Goal: Obtain resource: Obtain resource

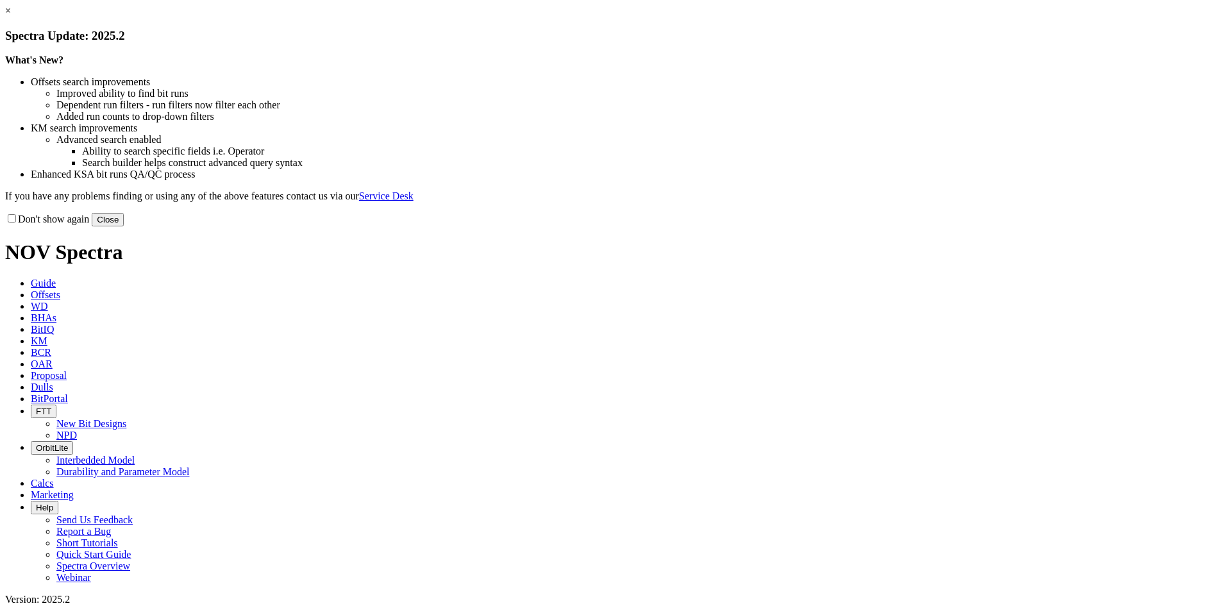
click at [124, 226] on button "Close" at bounding box center [108, 219] width 32 height 13
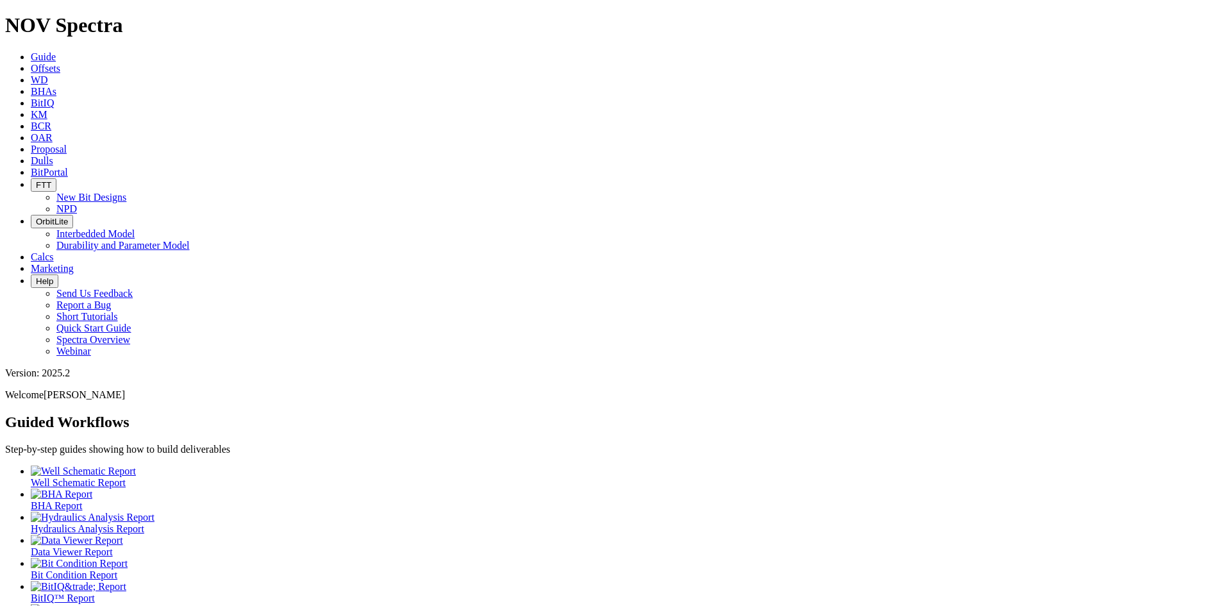
click at [60, 63] on span "Offsets" at bounding box center [45, 68] width 29 height 11
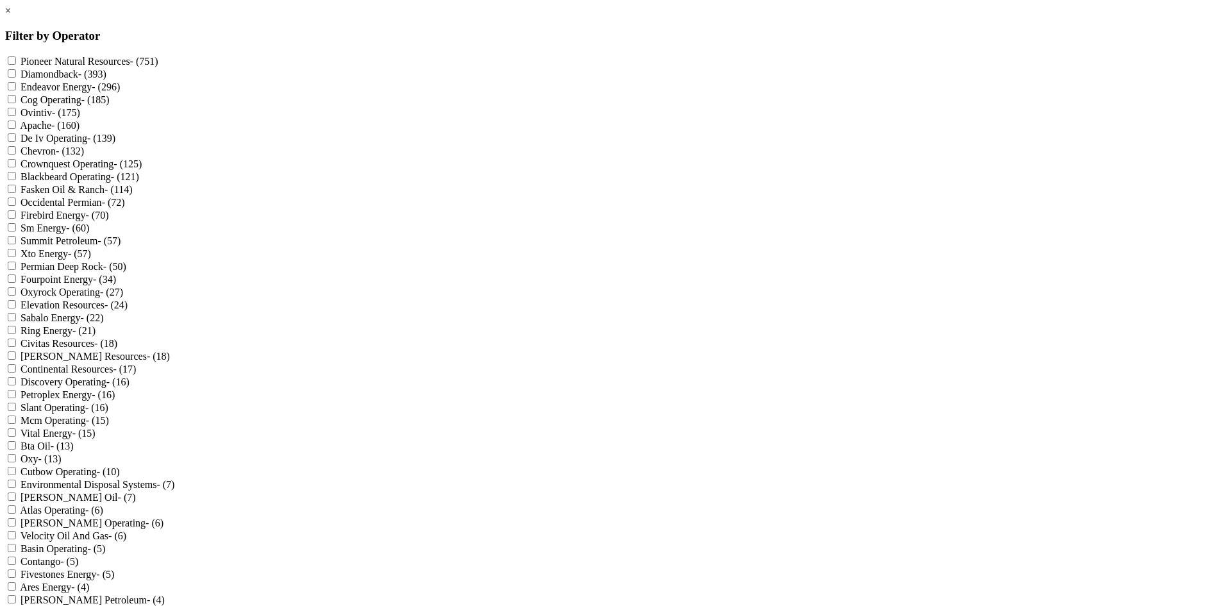
click at [115, 144] on label "De Iv Operating - (139)" at bounding box center [68, 138] width 95 height 11
click at [16, 142] on Operating "De Iv Operating - (139)" at bounding box center [12, 137] width 8 height 8
checkbox Operating "true"
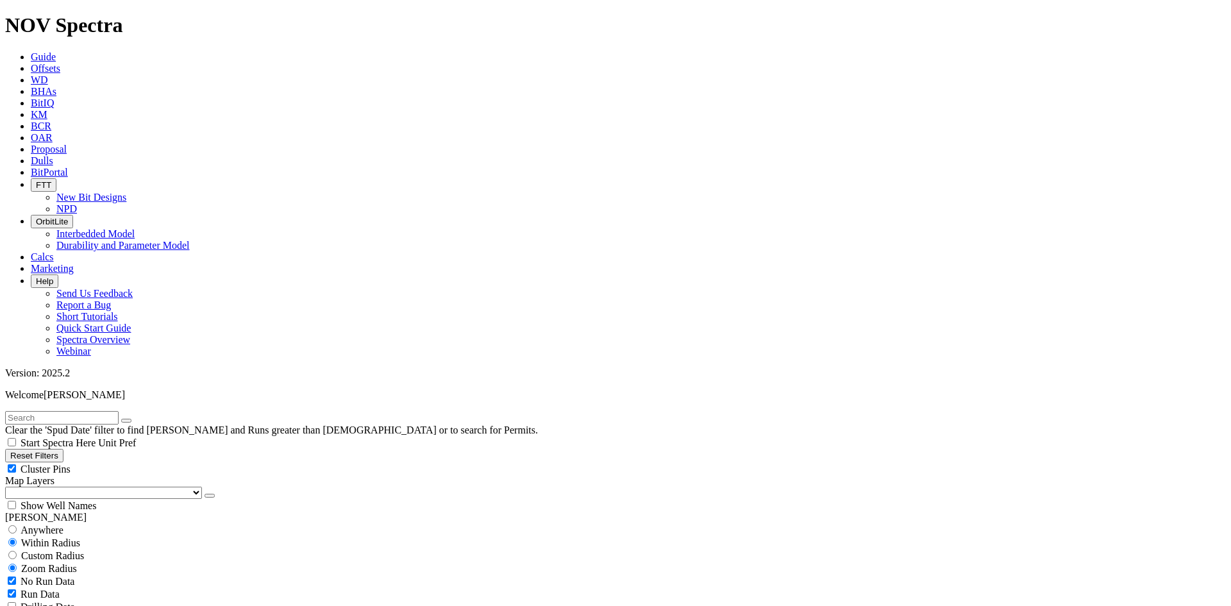
click at [70, 463] on span "Cluster Pins" at bounding box center [46, 468] width 50 height 11
checkbox input "false"
click at [96, 500] on span "Show Well Names" at bounding box center [59, 505] width 76 height 11
checkbox input "true"
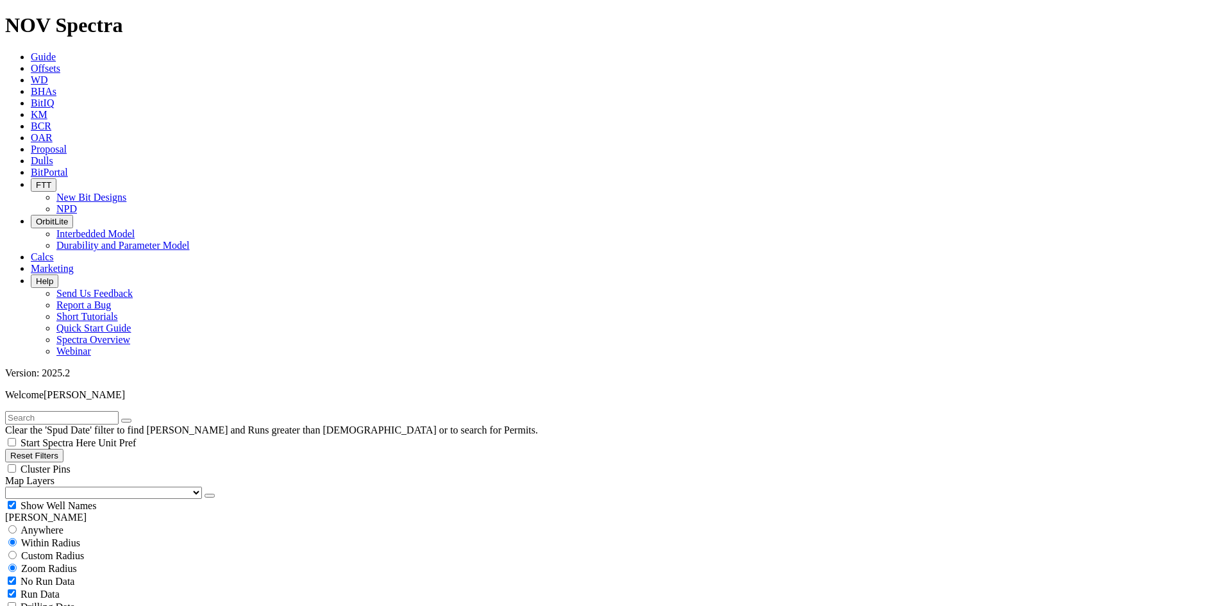
scroll to position [118, 0]
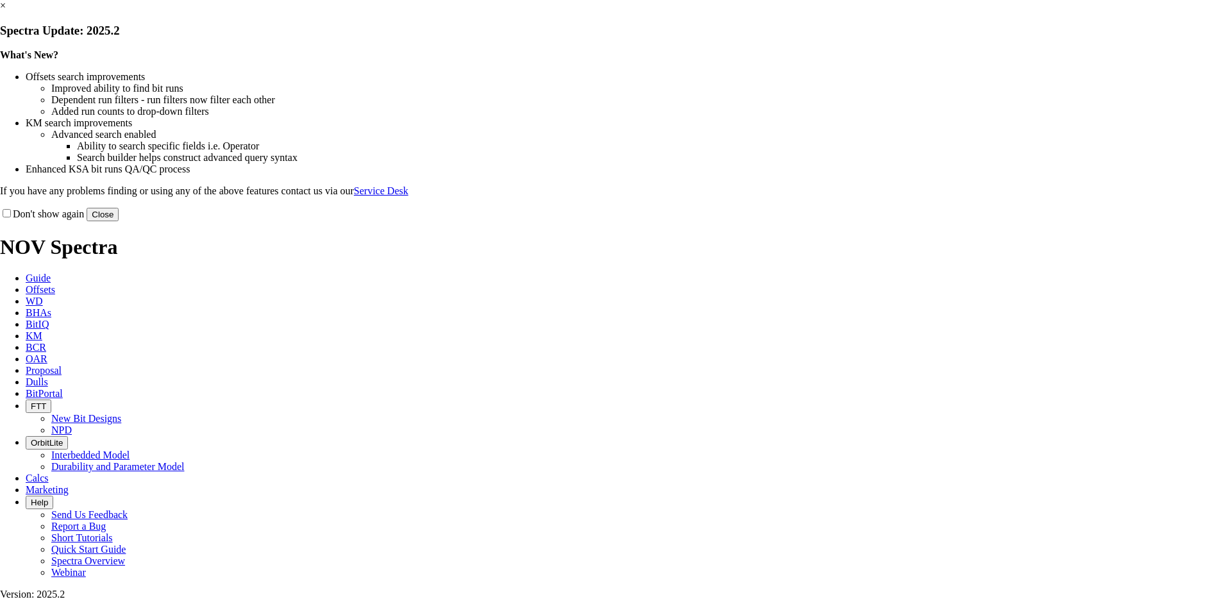
click at [6, 11] on link "×" at bounding box center [3, 5] width 6 height 11
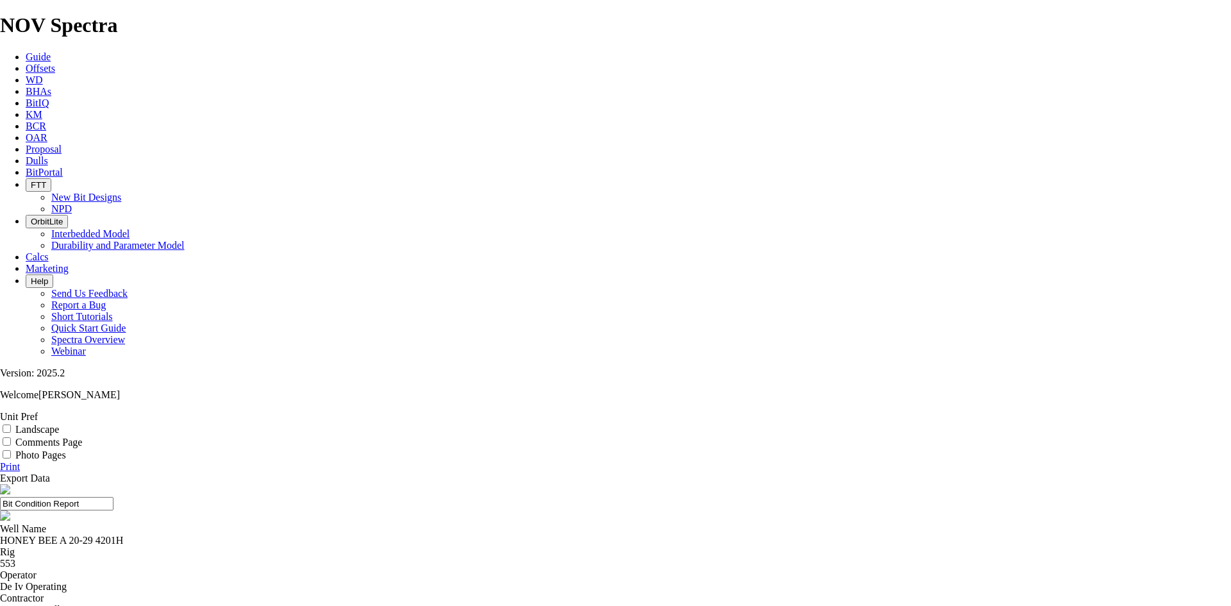
click at [55, 63] on span "Offsets" at bounding box center [40, 68] width 29 height 11
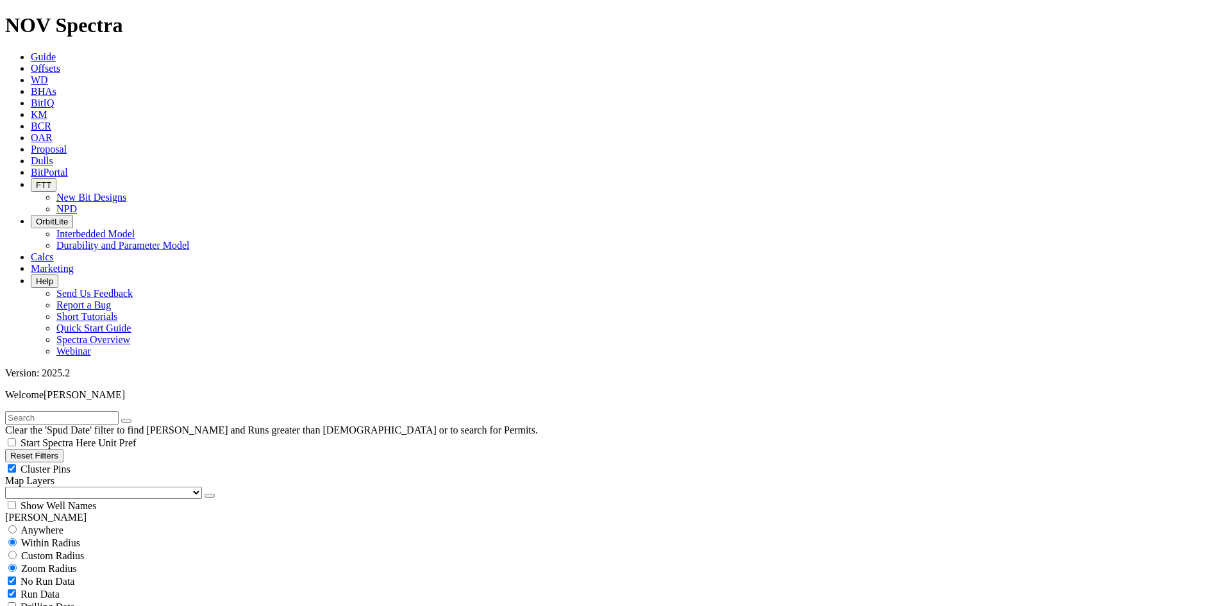
click at [70, 463] on span "Cluster Pins" at bounding box center [46, 468] width 50 height 11
checkbox input "false"
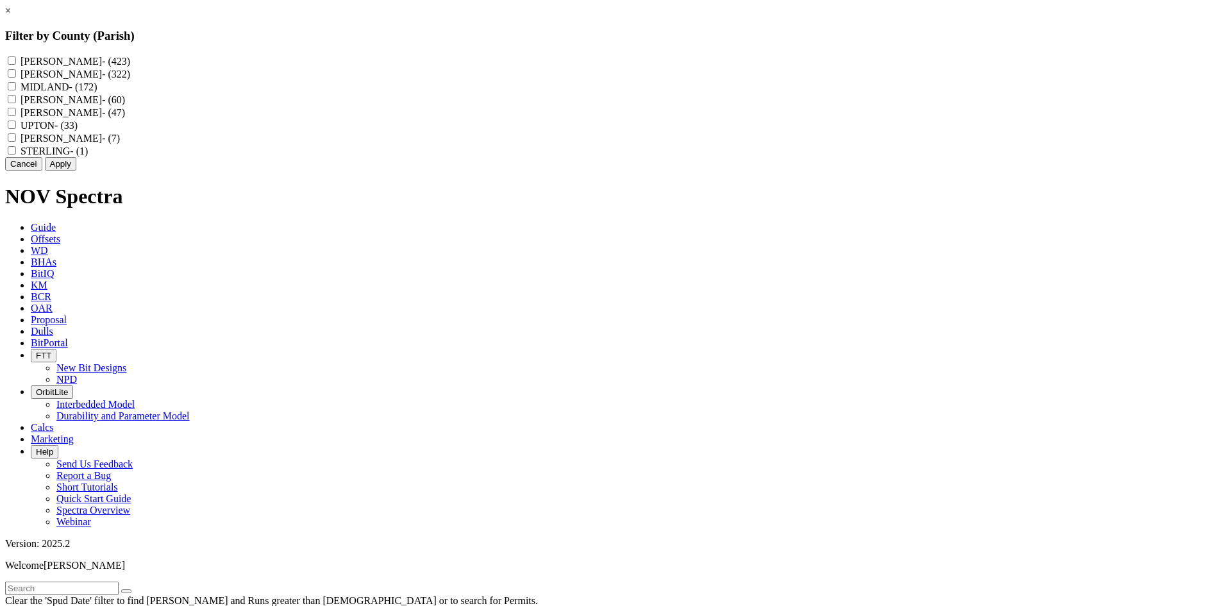
click at [11, 16] on link "×" at bounding box center [8, 10] width 6 height 11
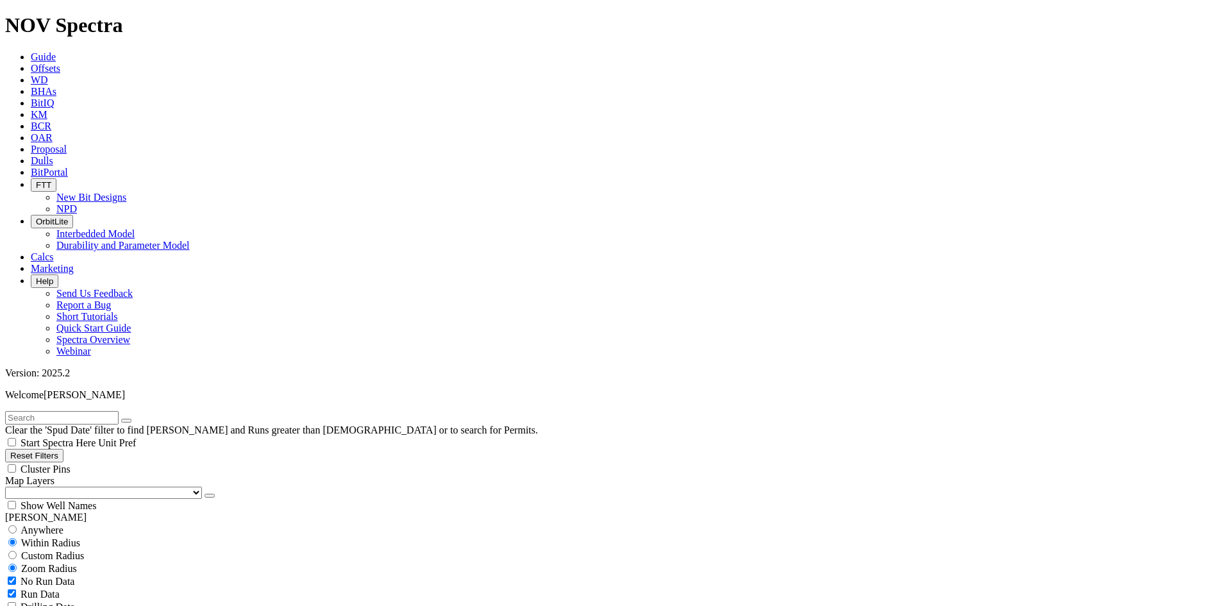
scroll to position [235, 0]
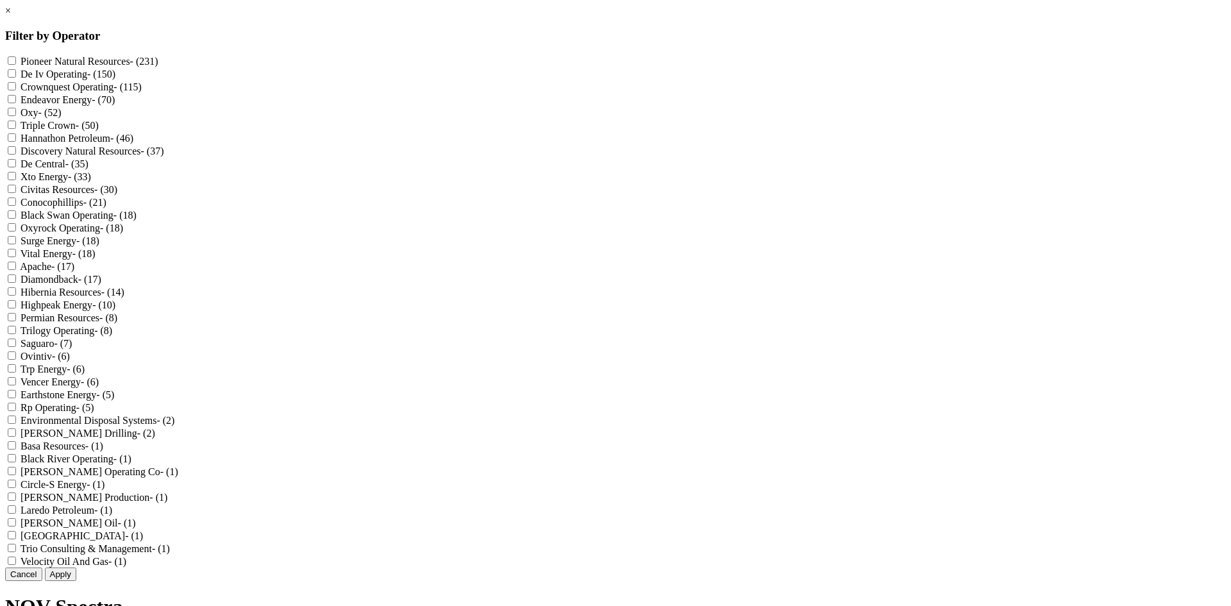
click at [101, 285] on label "Diamondback - (17)" at bounding box center [61, 279] width 81 height 11
click at [16, 283] on input "Diamondback - (17)" at bounding box center [12, 278] width 8 height 8
checkbox input "true"
click at [76, 581] on button "Apply" at bounding box center [60, 573] width 31 height 13
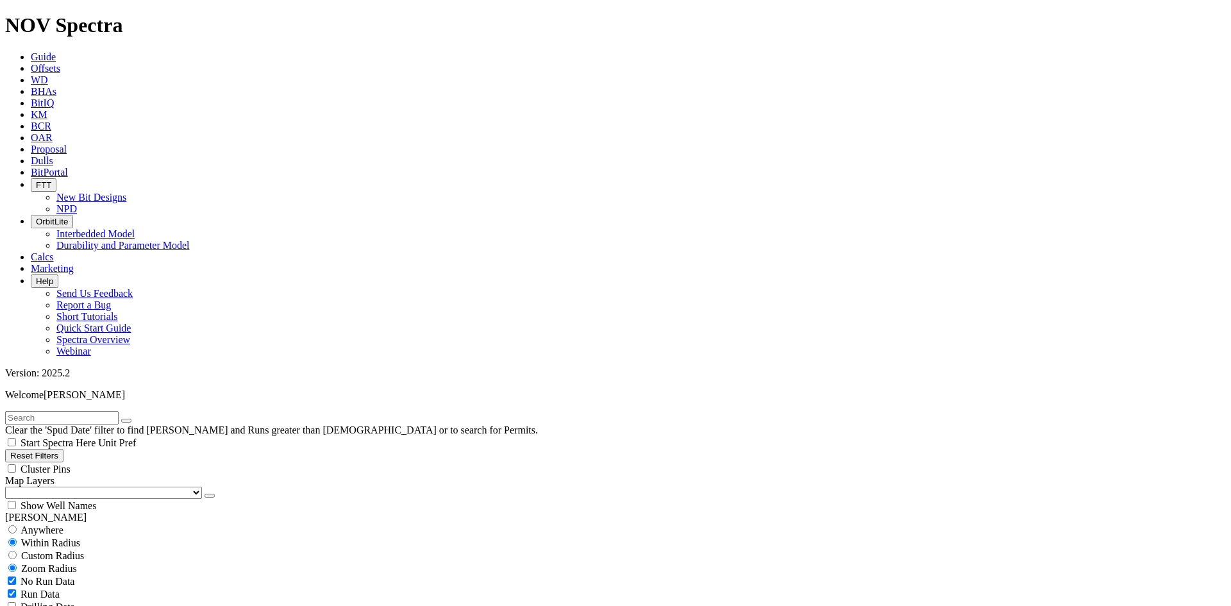
scroll to position [3714, 0]
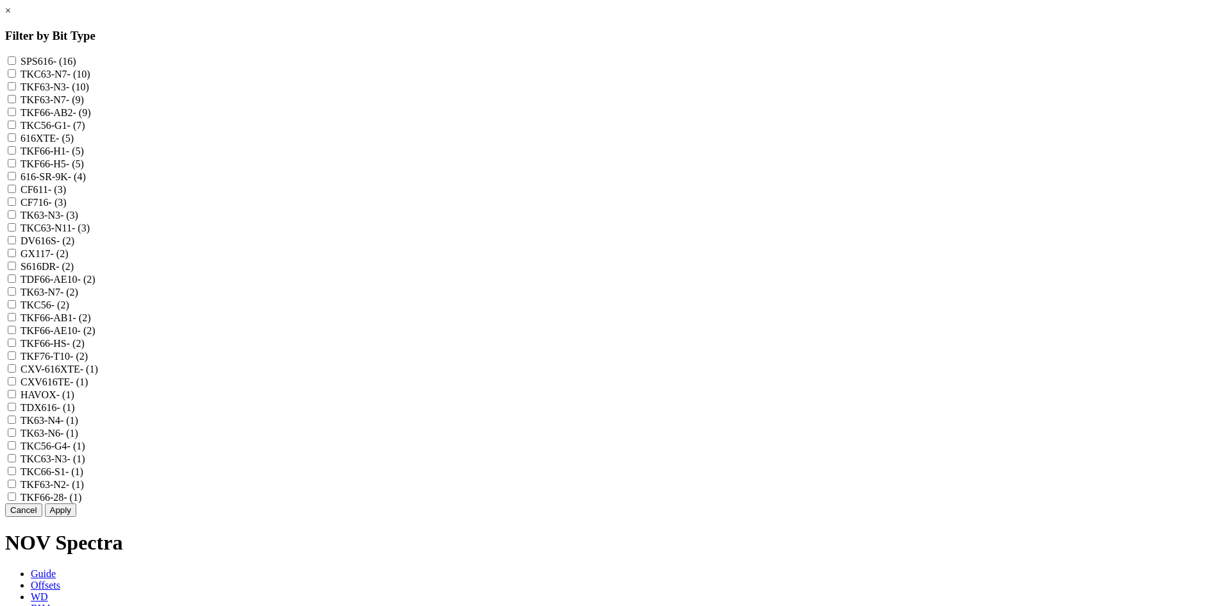
click at [11, 16] on link "×" at bounding box center [8, 10] width 6 height 11
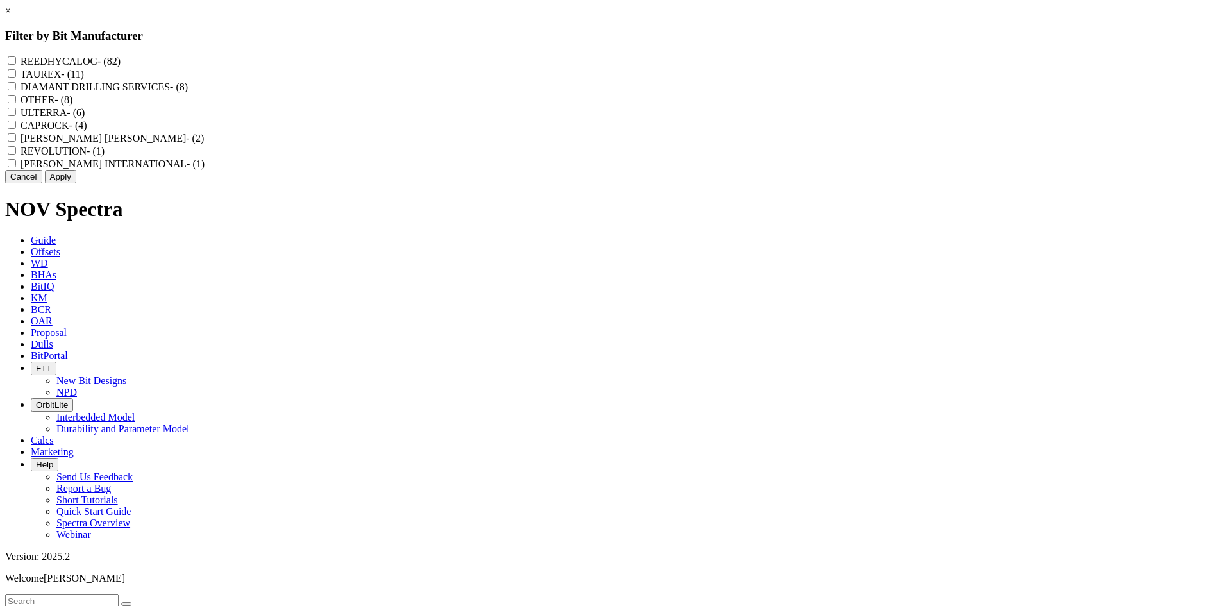
click at [120, 57] on label "REEDHYCALOG - (82)" at bounding box center [71, 61] width 100 height 11
click at [16, 57] on input "REEDHYCALOG - (82)" at bounding box center [12, 60] width 8 height 8
checkbox input "true"
click at [76, 183] on button "Apply" at bounding box center [60, 176] width 31 height 13
checkbox input "false"
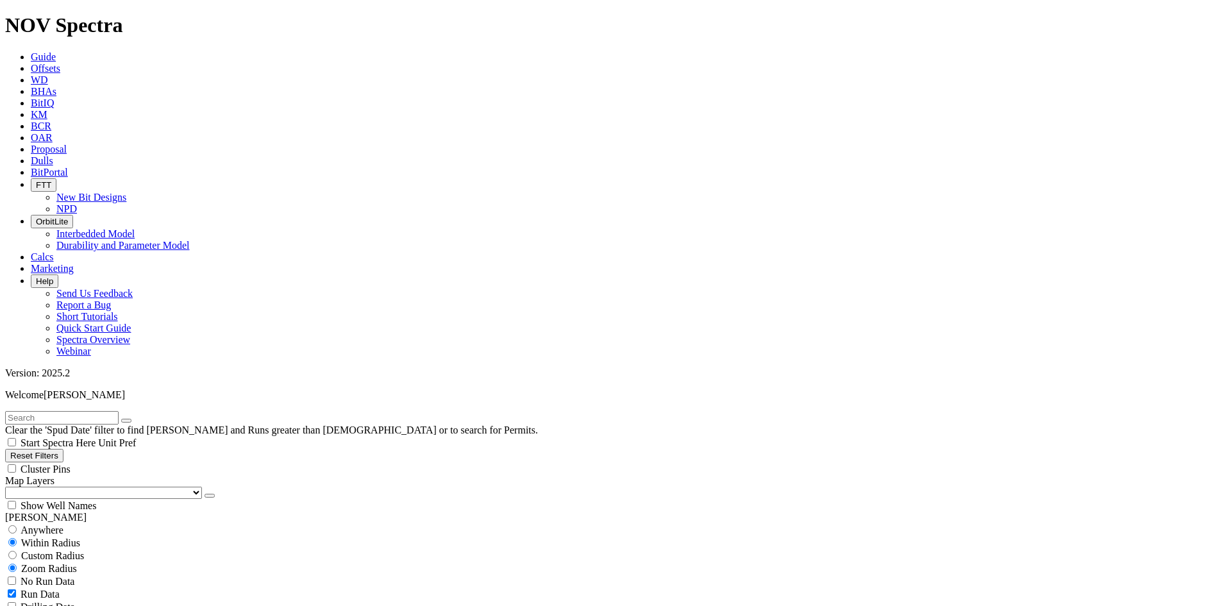
scroll to position [6426, 0]
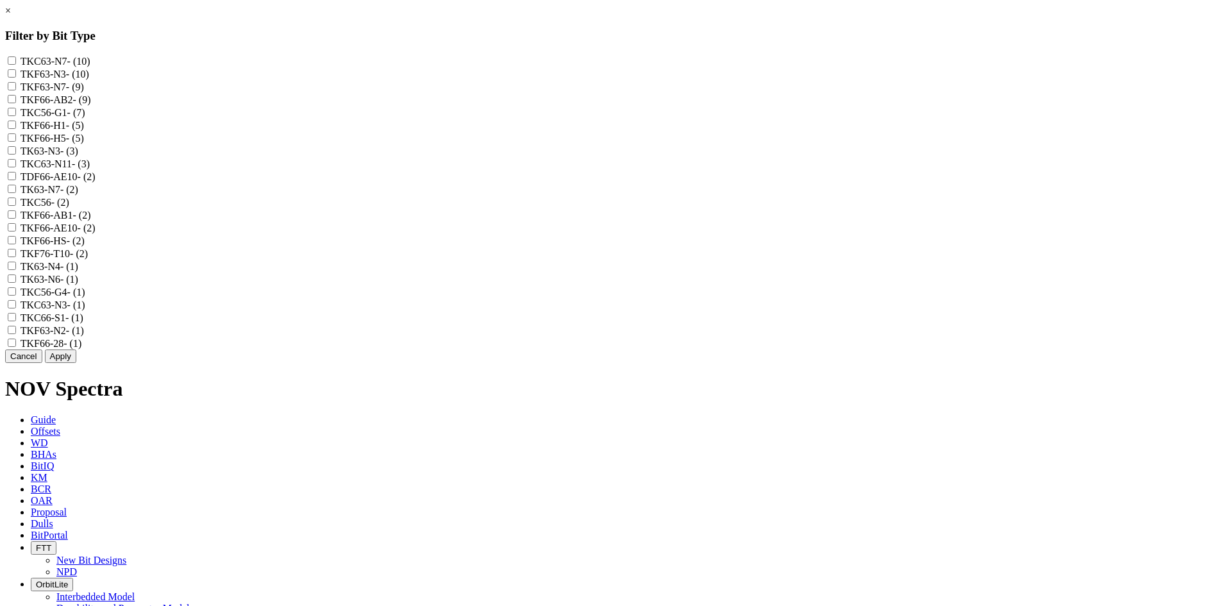
click at [85, 310] on label "TKC63-N3 - (1)" at bounding box center [53, 304] width 65 height 11
click at [16, 308] on input "TKC63-N3 - (1)" at bounding box center [12, 304] width 8 height 8
click at [85, 310] on label "TKC63-N3 - (1)" at bounding box center [53, 304] width 65 height 11
click at [16, 308] on input "TKC63-N3 - (1)" at bounding box center [12, 304] width 8 height 8
checkbox input "false"
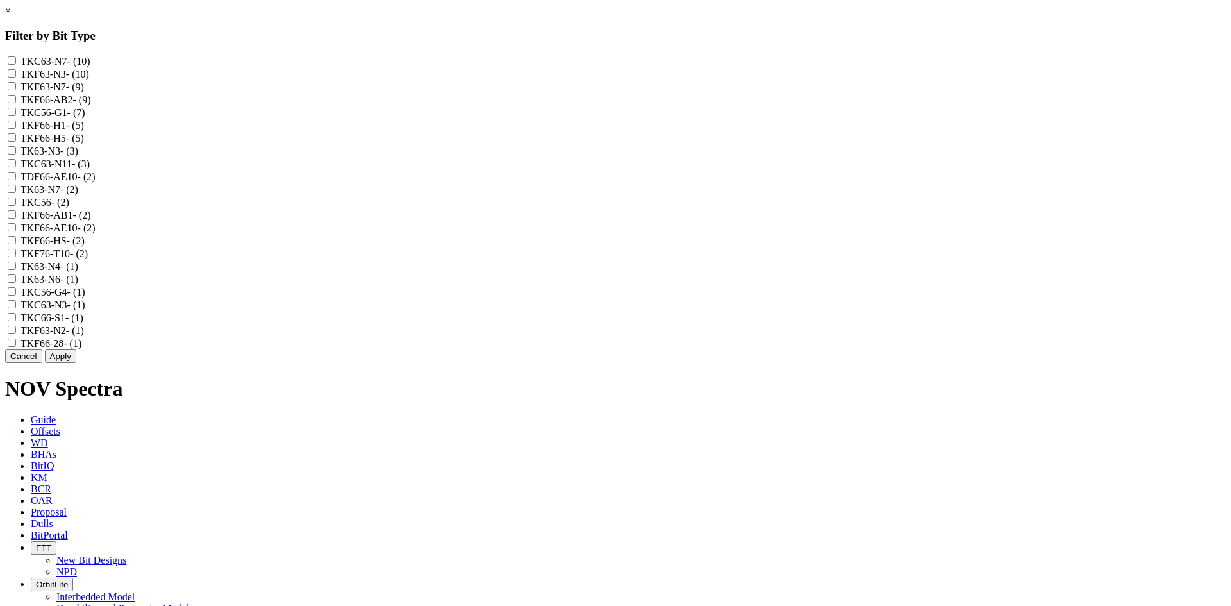
click at [78, 285] on label "TK63-N6 - (1)" at bounding box center [50, 279] width 58 height 11
click at [16, 283] on input "TK63-N6 - (1)" at bounding box center [12, 278] width 8 height 8
checkbox input "true"
click at [78, 195] on label "TK63-N7 - (2)" at bounding box center [50, 189] width 58 height 11
click at [16, 193] on input "TK63-N7 - (2)" at bounding box center [12, 189] width 8 height 8
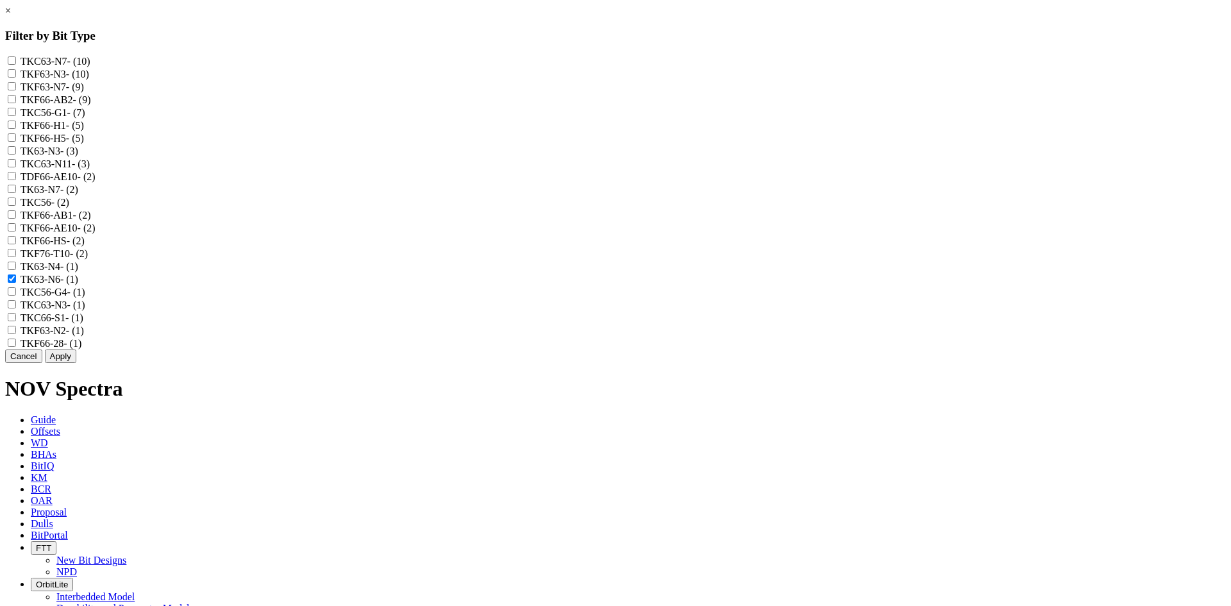
checkbox input "true"
click at [84, 92] on label "TKF63-N7 - (9)" at bounding box center [52, 86] width 63 height 11
click at [16, 90] on input "TKF63-N7 - (9)" at bounding box center [12, 86] width 8 height 8
checkbox input "true"
click at [90, 62] on label "TKC63-N7 - (10)" at bounding box center [56, 61] width 70 height 11
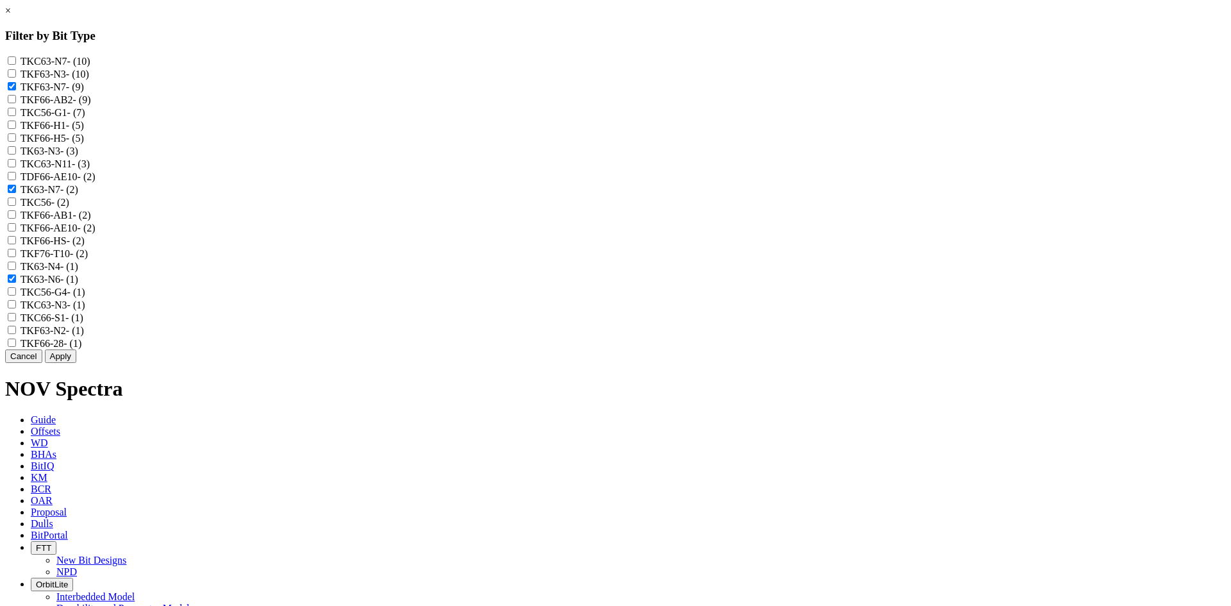
click at [16, 62] on input "TKC63-N7 - (10)" at bounding box center [12, 60] width 8 height 8
checkbox input "true"
click at [78, 285] on label "TK63-N6 - (1)" at bounding box center [50, 279] width 58 height 11
click at [16, 283] on input "TK63-N6 - (1)" at bounding box center [12, 278] width 8 height 8
checkbox input "false"
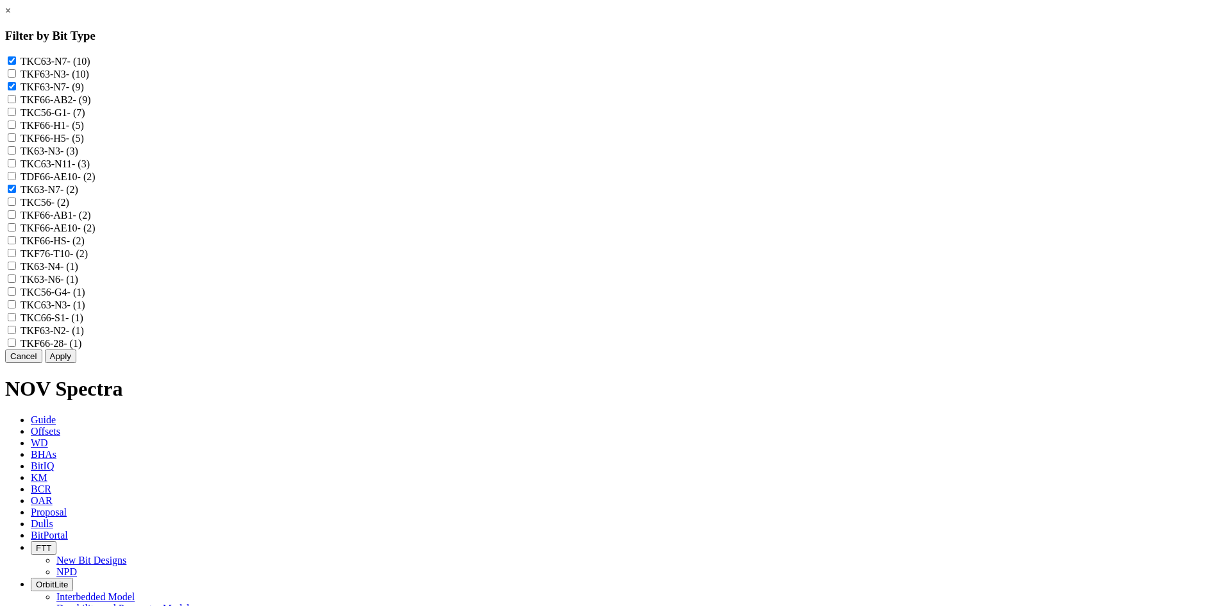
click at [76, 363] on button "Apply" at bounding box center [60, 355] width 31 height 13
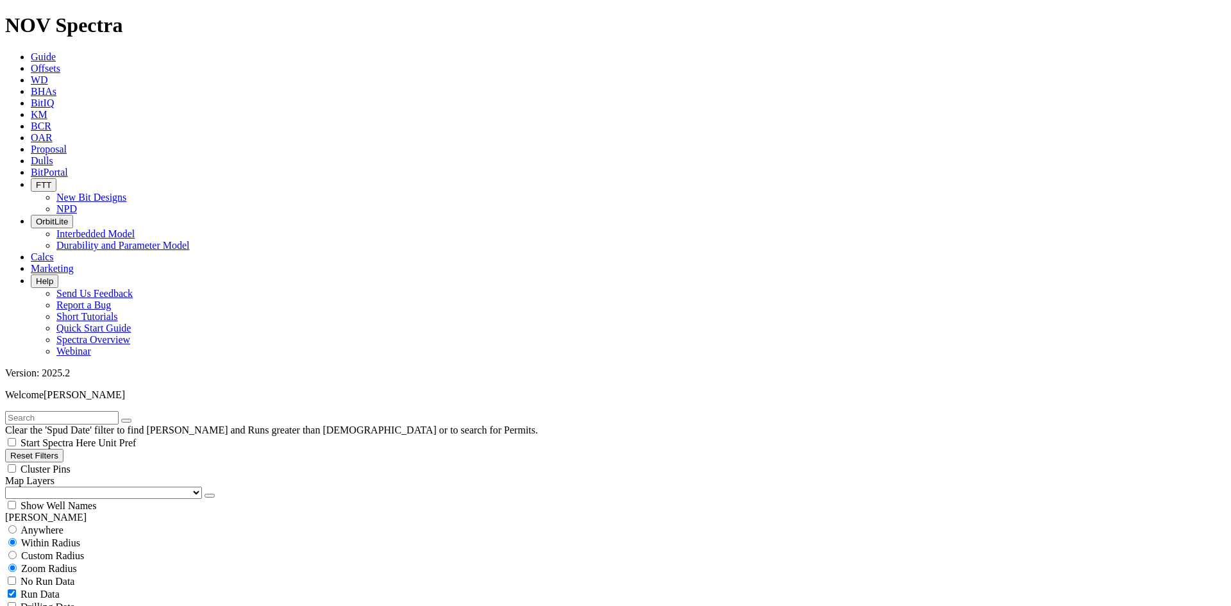
scroll to position [1709, 0]
click at [204, 493] on button "button" at bounding box center [209, 495] width 10 height 4
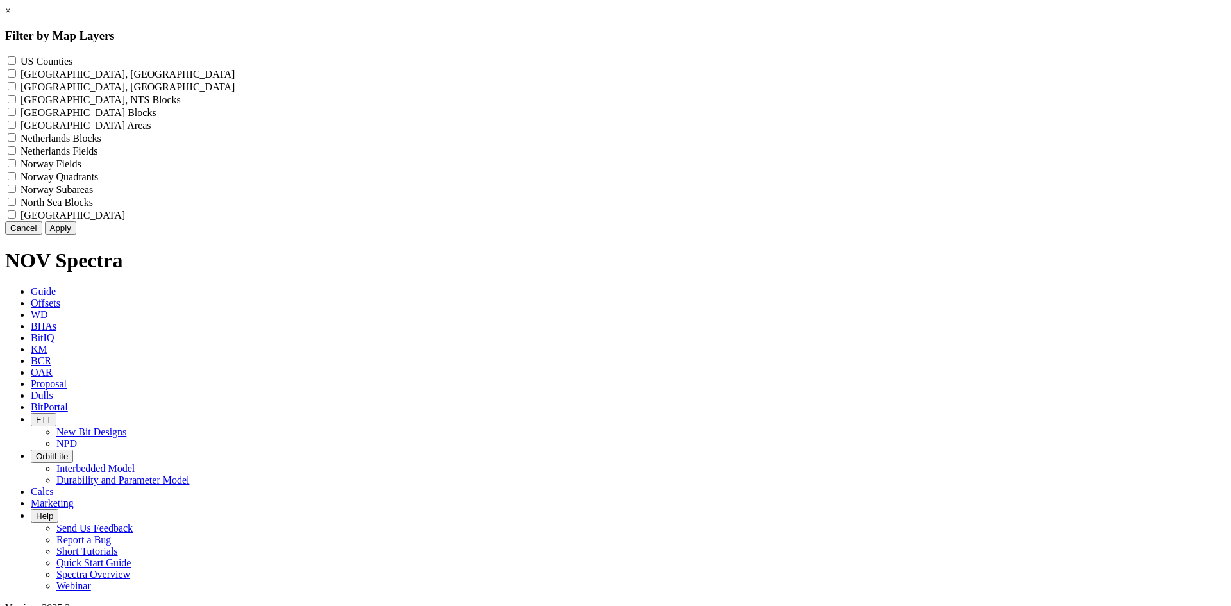
click at [72, 58] on label "US Counties - ()" at bounding box center [47, 61] width 52 height 11
click at [16, 58] on Counties "US Counties - ()" at bounding box center [12, 60] width 8 height 8
checkbox Counties "true"
click at [76, 235] on button "Apply" at bounding box center [60, 227] width 31 height 13
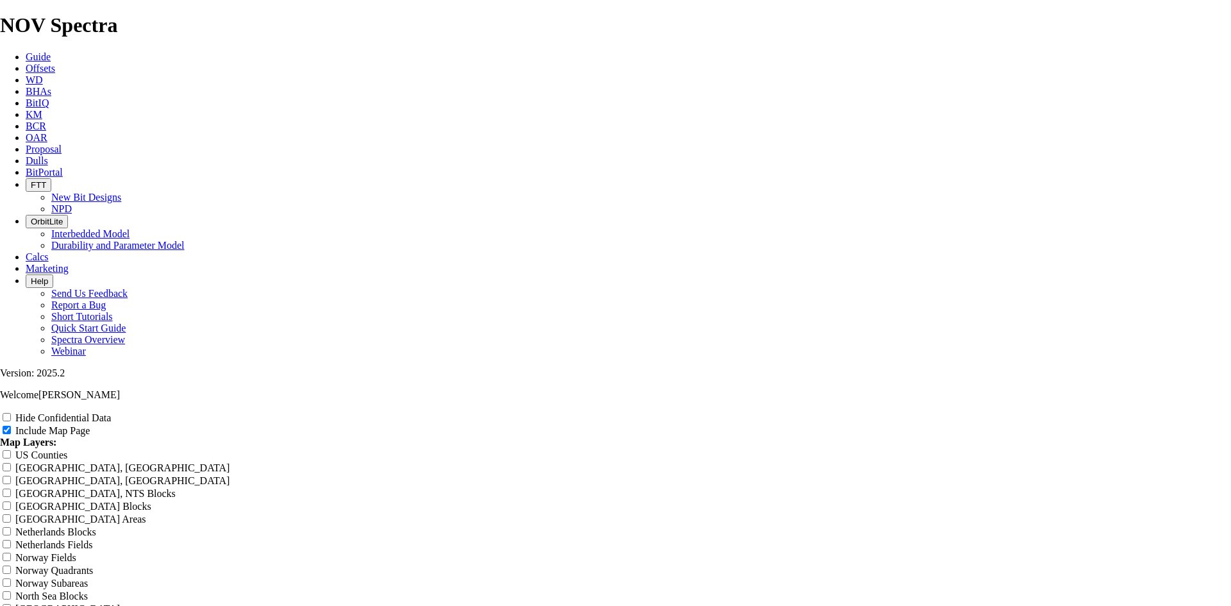
click at [1193, 411] on div "Hide Confidential Data" at bounding box center [615, 417] width 1231 height 13
click at [111, 412] on label "Hide Confidential Data" at bounding box center [62, 417] width 95 height 11
click at [11, 413] on input "Hide Confidential Data" at bounding box center [7, 417] width 8 height 8
checkbox input "true"
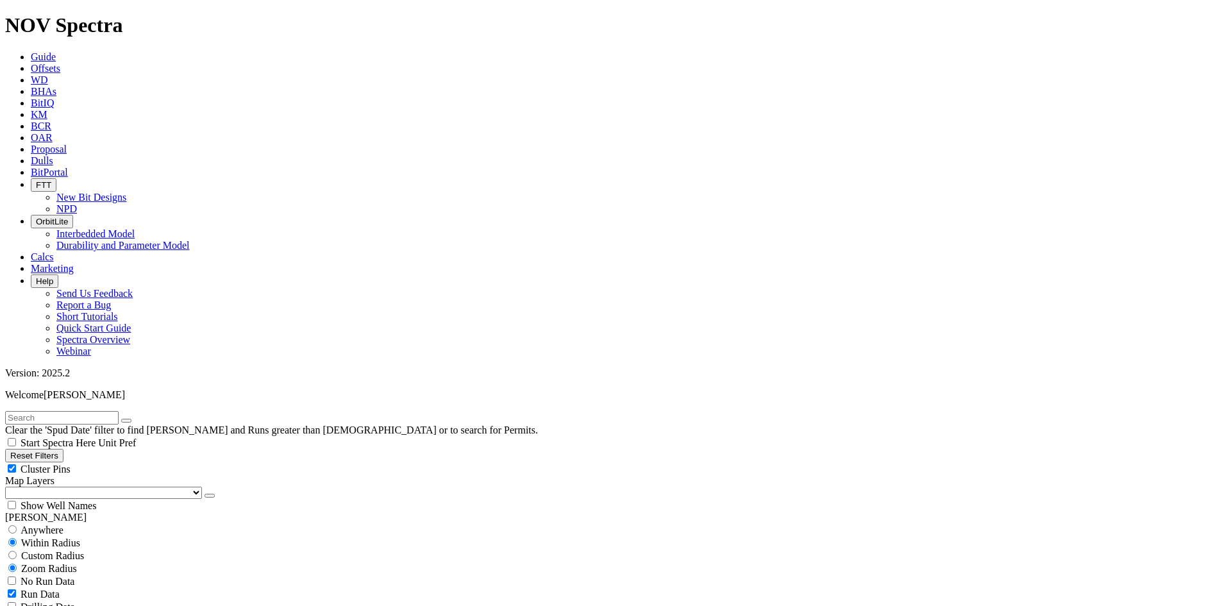
scroll to position [320, 0]
select select
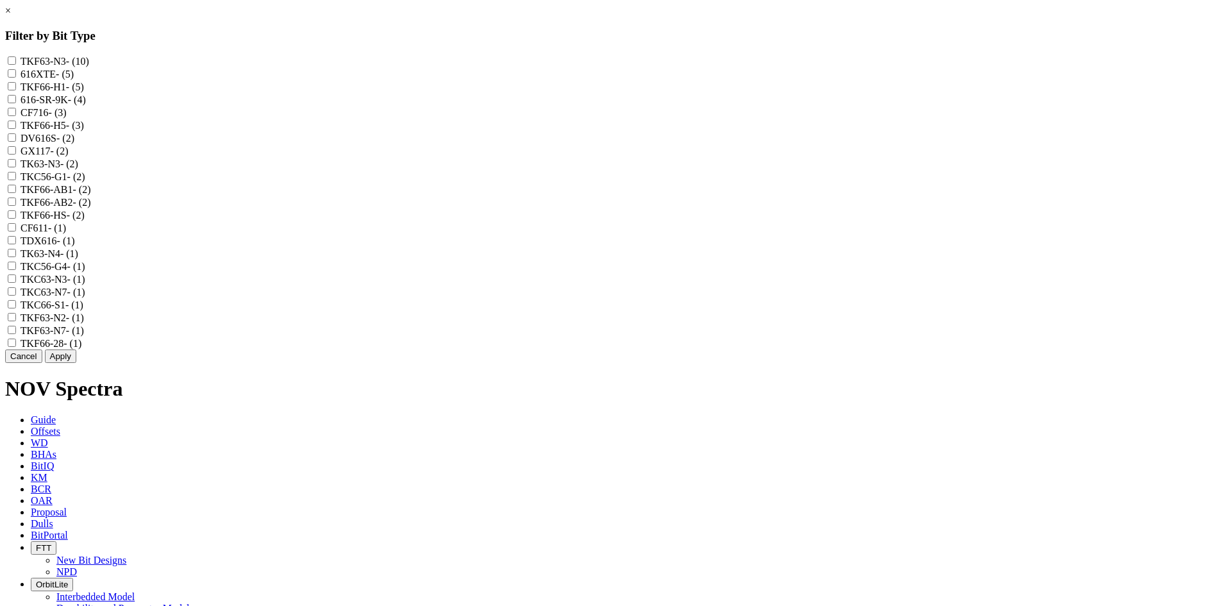
click at [85, 297] on label "TKC63-N7 - (1)" at bounding box center [53, 291] width 65 height 11
click at [16, 295] on input "TKC63-N7 - (1)" at bounding box center [12, 291] width 8 height 8
checkbox input "true"
click at [84, 336] on label "TKF63-N7 - (1)" at bounding box center [52, 330] width 63 height 11
click at [16, 334] on input "TKF63-N7 - (1)" at bounding box center [12, 330] width 8 height 8
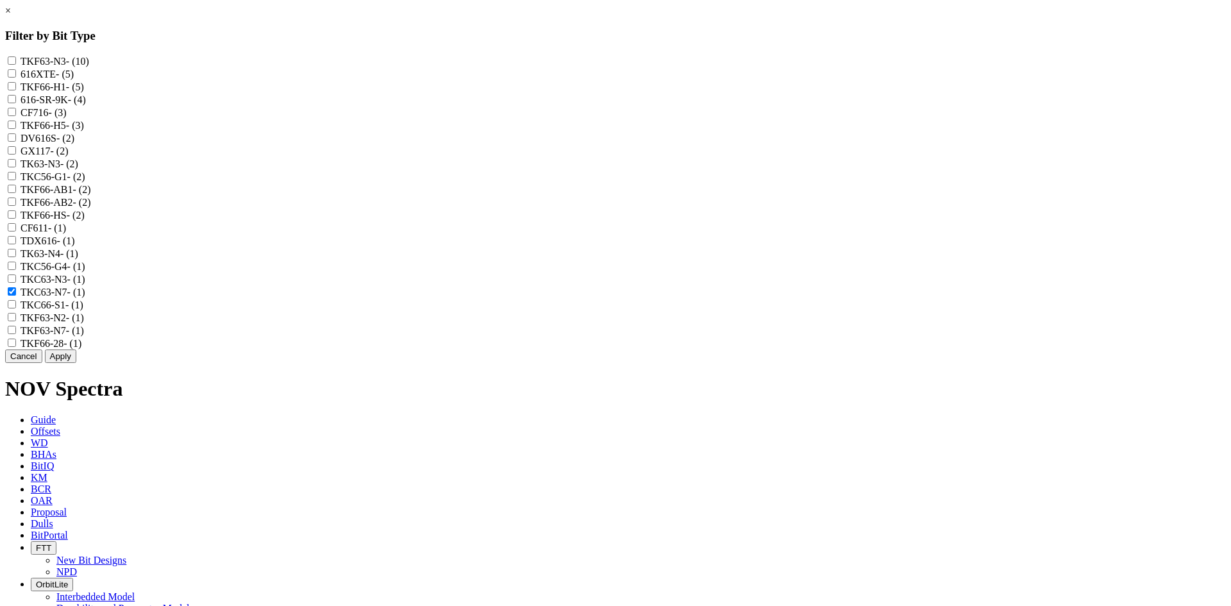
checkbox input "true"
click at [76, 363] on button "Apply" at bounding box center [60, 355] width 31 height 13
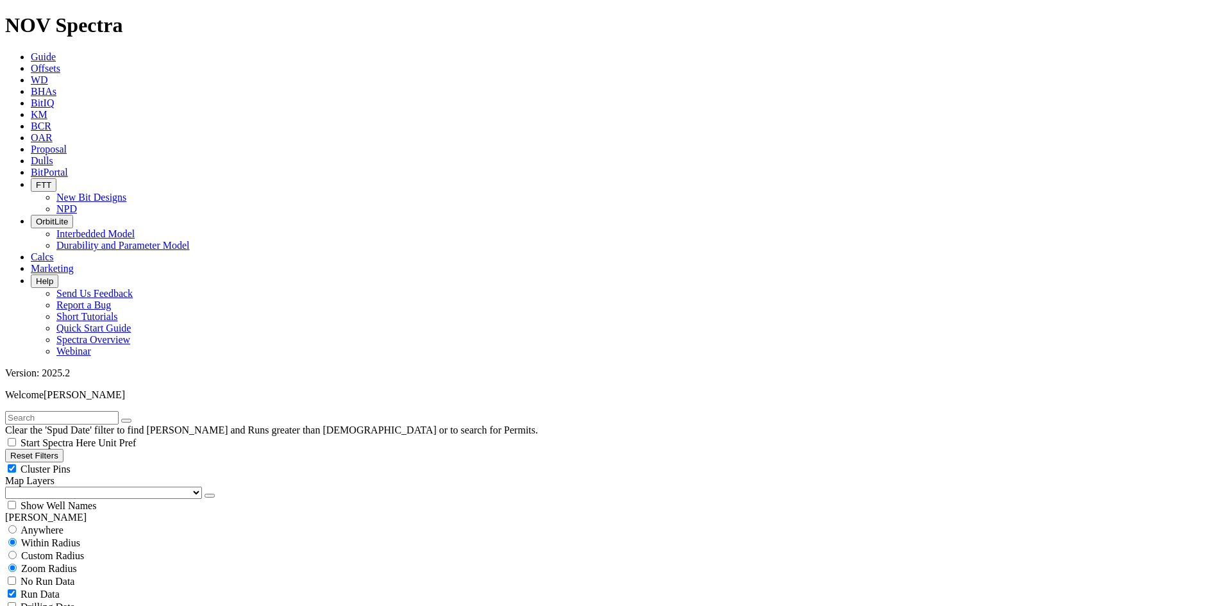
click at [174, 462] on div "Cluster Pins" at bounding box center [615, 468] width 1220 height 13
checkbox input "false"
select select
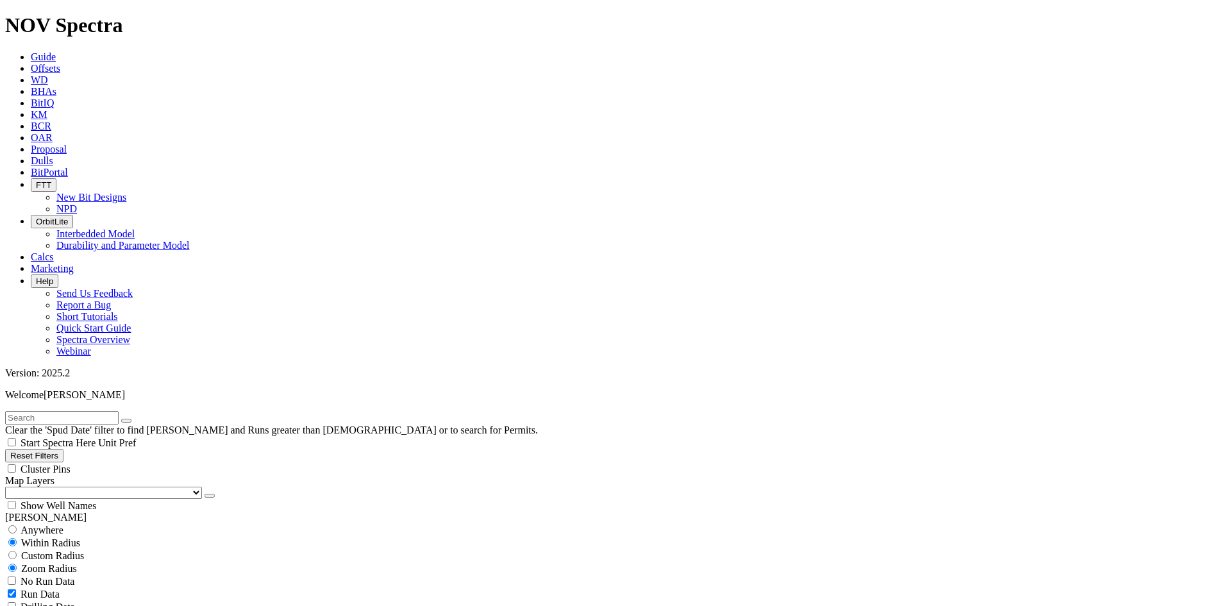
scroll to position [118, 0]
click at [204, 493] on button "button" at bounding box center [209, 495] width 10 height 4
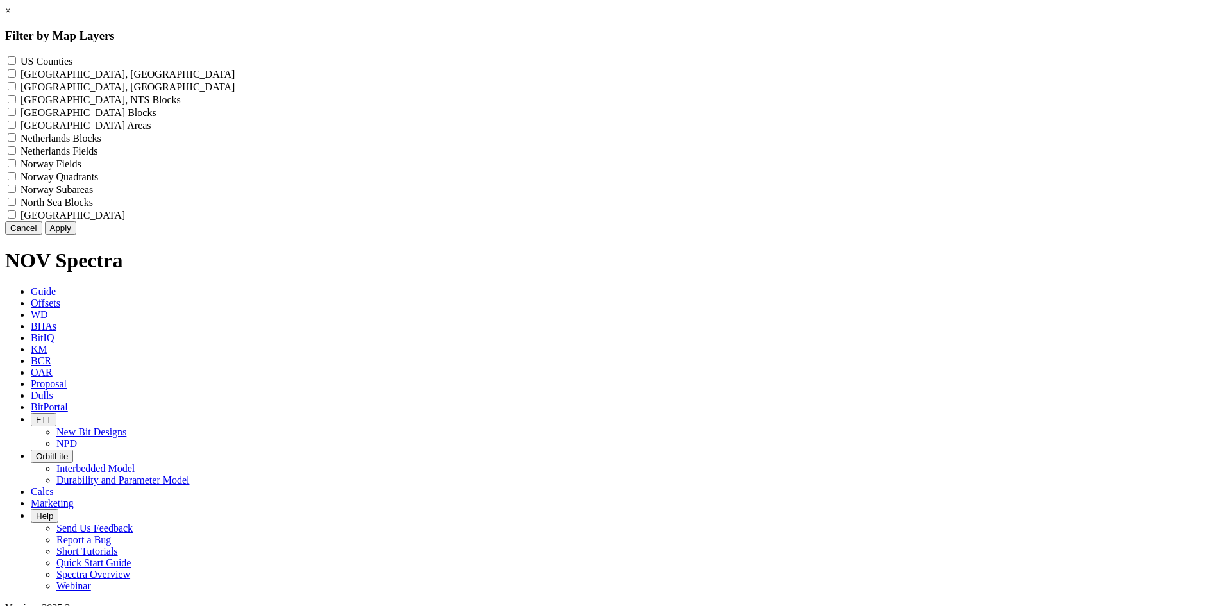
click at [527, 62] on div "US Counties - () Alberta, CA Townships - () British Columbia, CA Townships - ()…" at bounding box center [615, 137] width 1220 height 167
click at [528, 62] on div "US Counties - () Alberta, CA Townships - () British Columbia, CA Townships - ()…" at bounding box center [615, 137] width 1220 height 167
click at [16, 62] on Counties "US Counties - ()" at bounding box center [12, 60] width 8 height 8
checkbox Counties "true"
click at [76, 235] on button "Apply" at bounding box center [60, 227] width 31 height 13
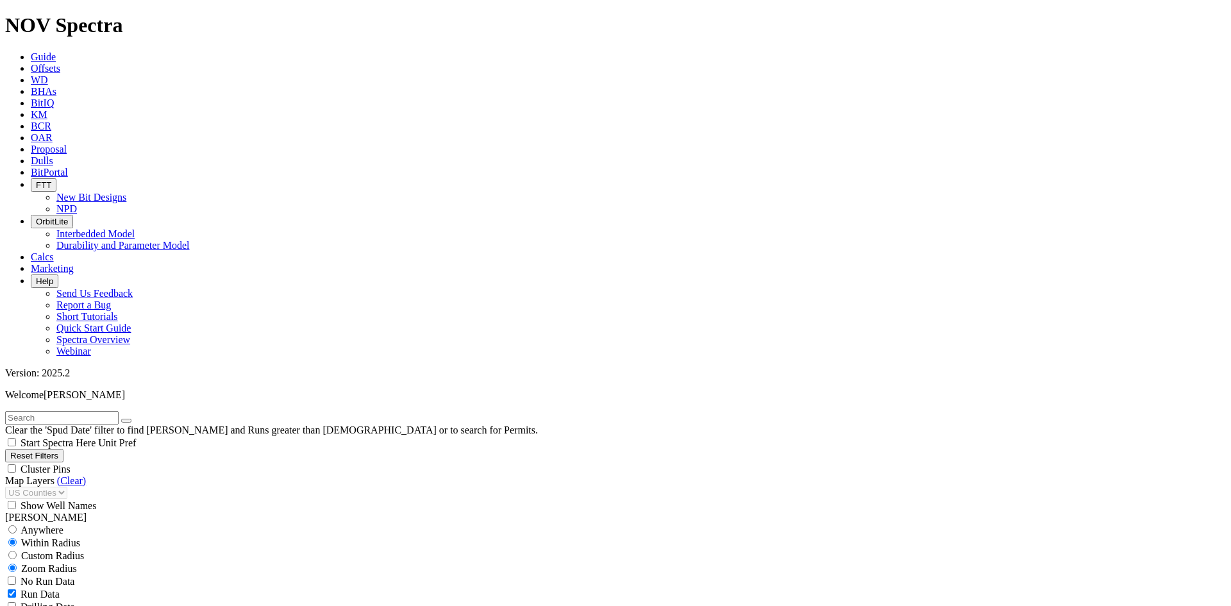
scroll to position [1532, 0]
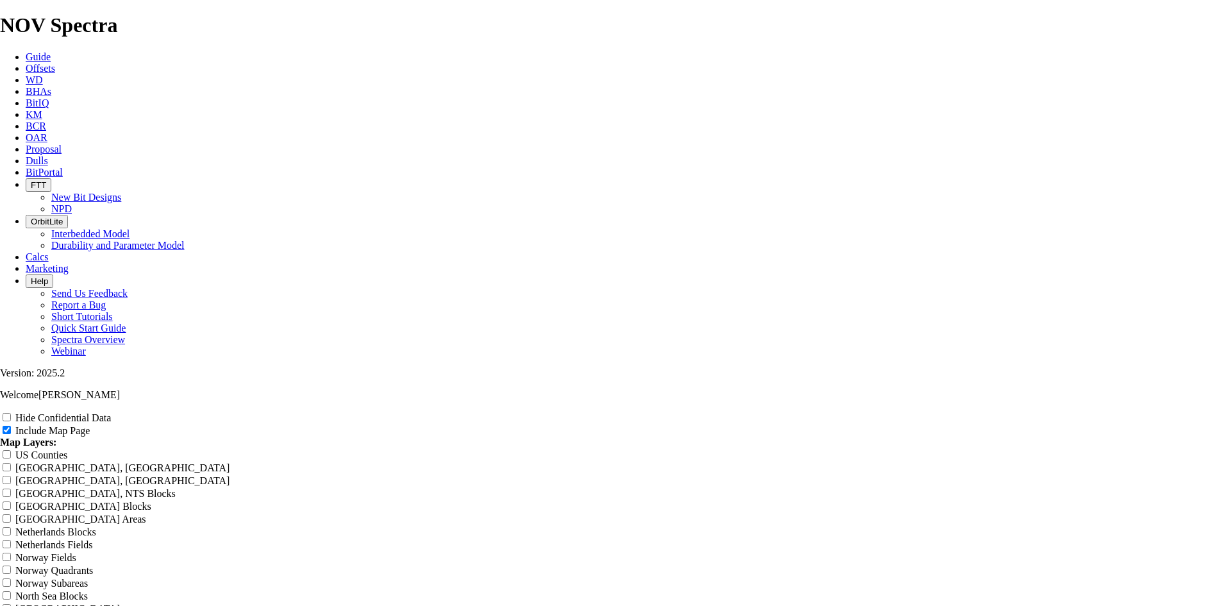
click at [11, 413] on input "Hide Confidential Data" at bounding box center [7, 417] width 8 height 8
checkbox input "true"
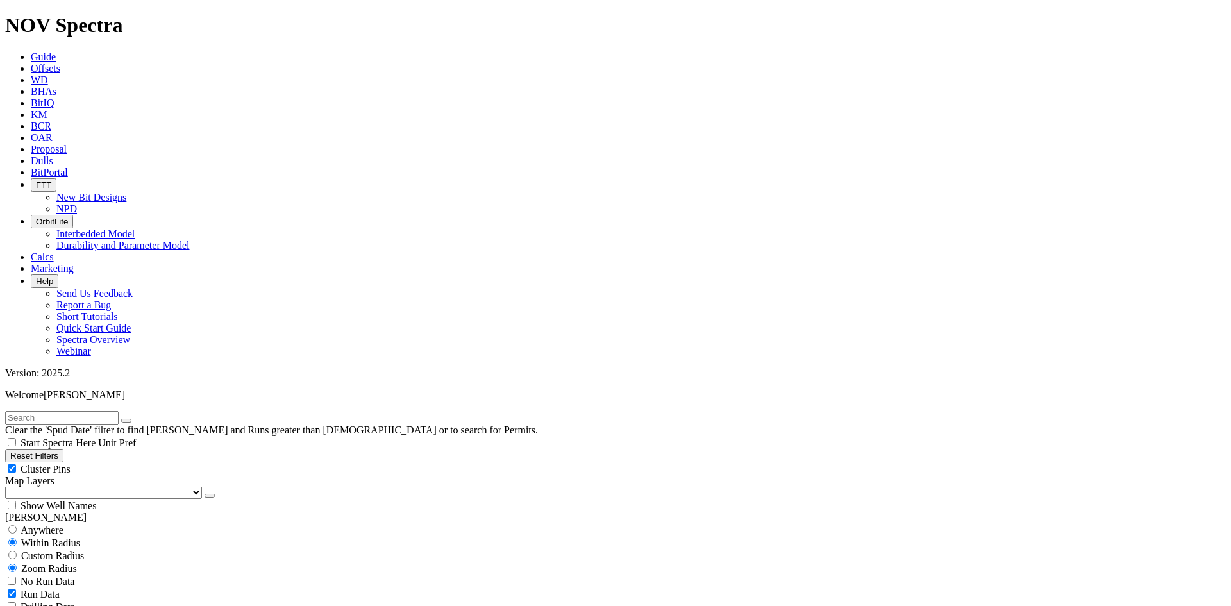
scroll to position [256, 0]
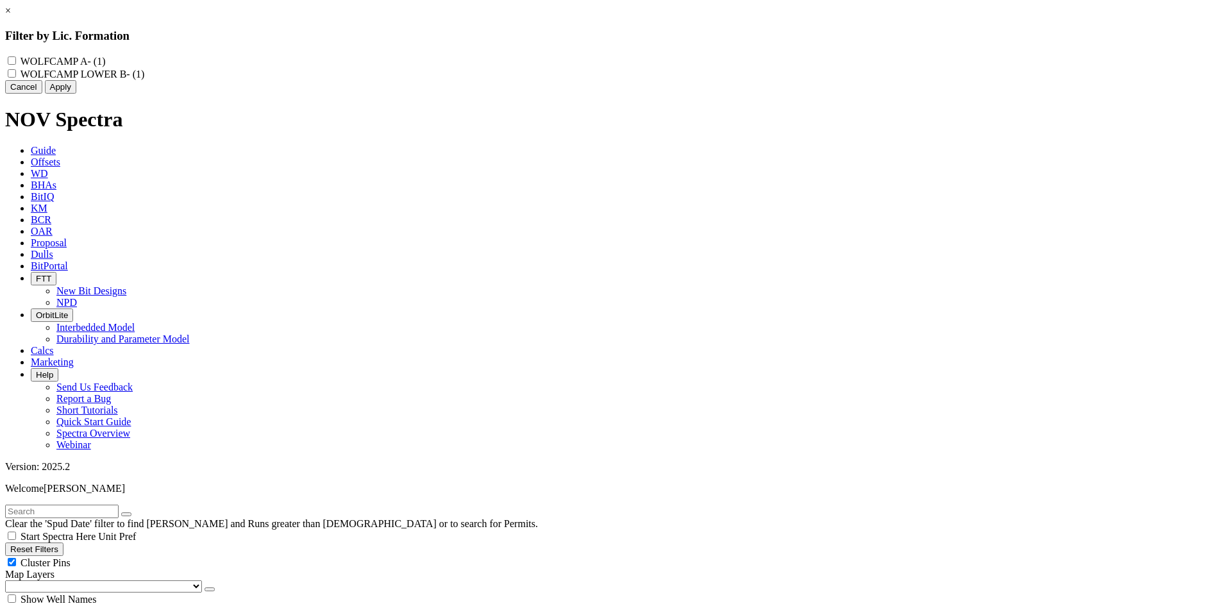
click at [11, 16] on link "×" at bounding box center [8, 10] width 6 height 11
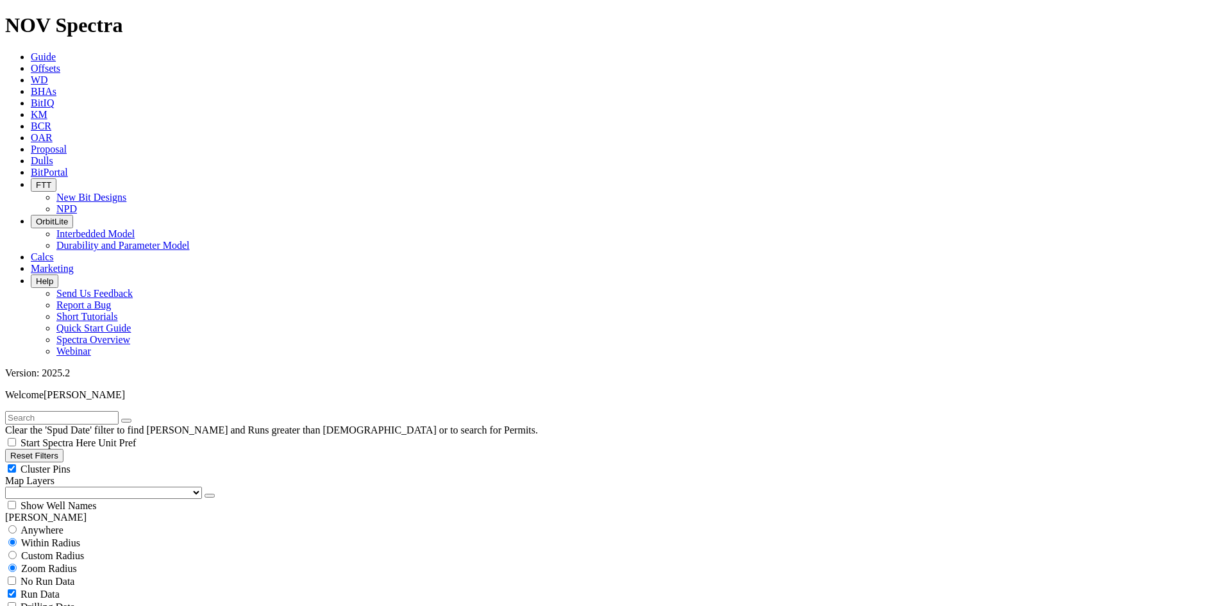
click at [201, 462] on div "Cluster Pins" at bounding box center [615, 468] width 1220 height 13
checkbox input "false"
select select
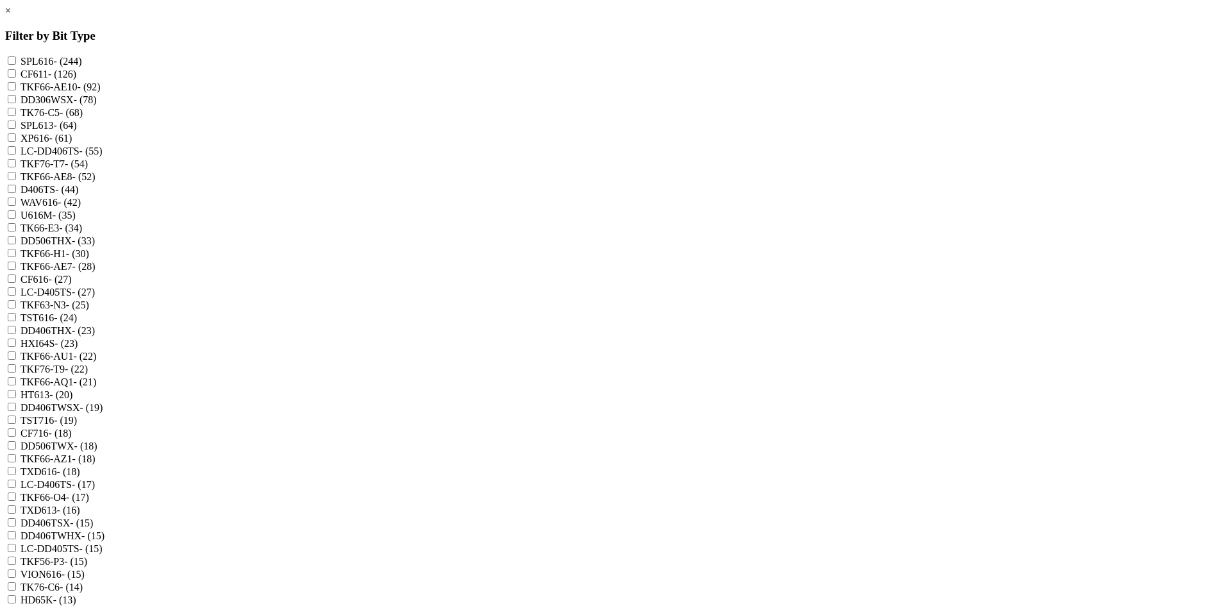
click at [11, 16] on link "×" at bounding box center [8, 10] width 6 height 11
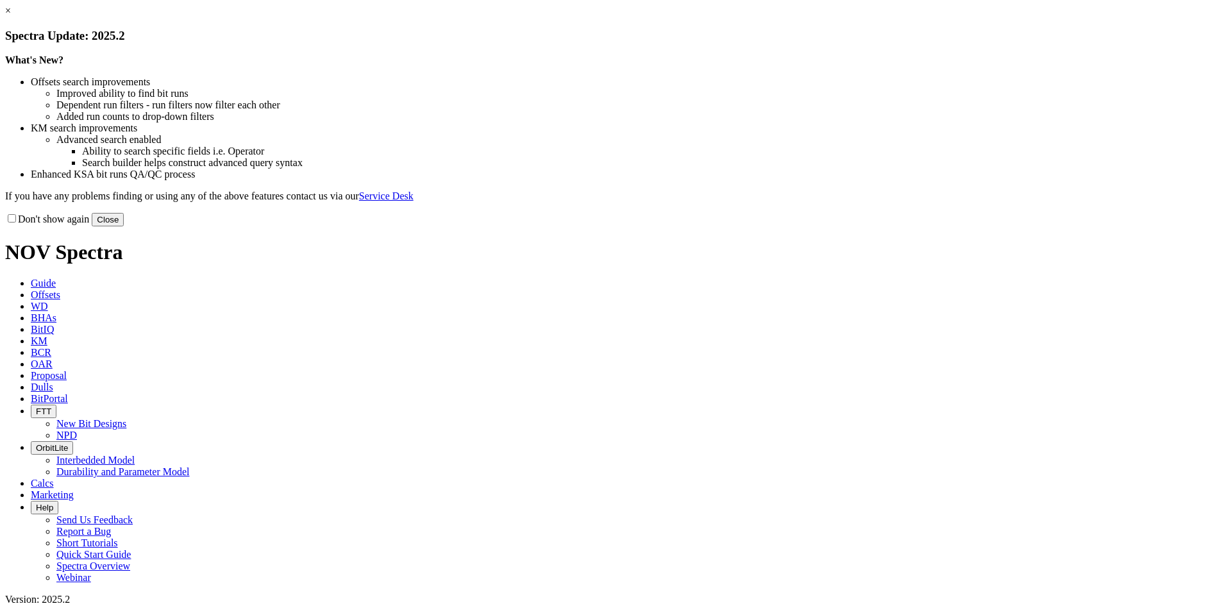
drag, startPoint x: 874, startPoint y: 345, endPoint x: 857, endPoint y: 342, distance: 16.9
click at [124, 226] on button "Close" at bounding box center [108, 219] width 32 height 13
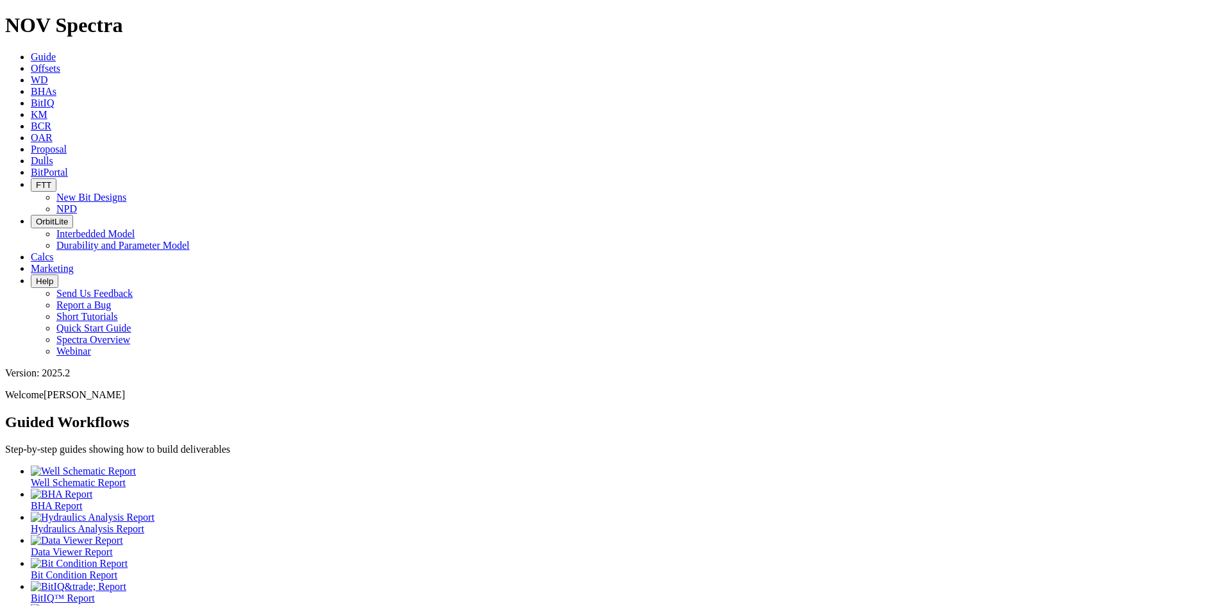
click at [60, 63] on span "Offsets" at bounding box center [45, 68] width 29 height 11
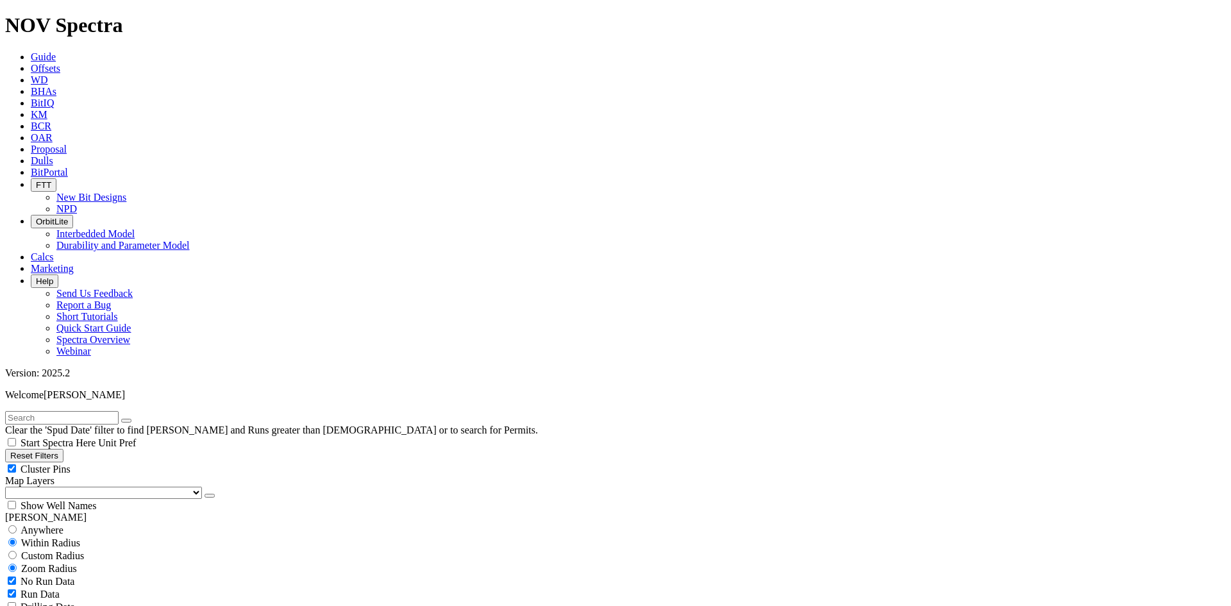
click at [53, 155] on span "Dulls" at bounding box center [42, 160] width 22 height 11
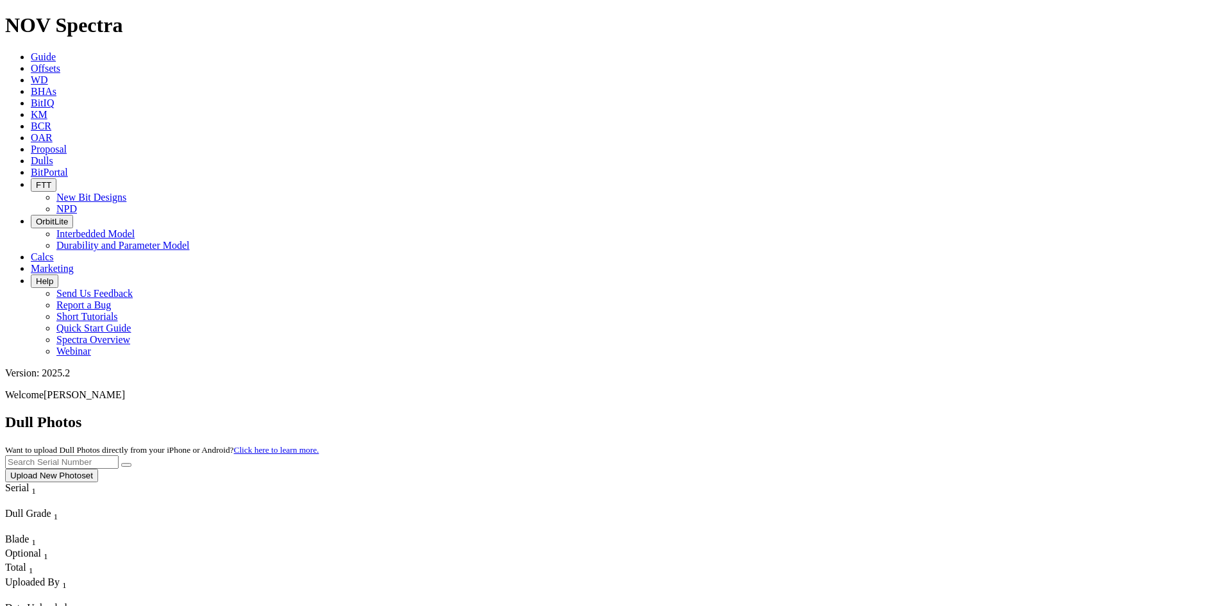
click at [119, 455] on input "text" at bounding box center [61, 461] width 113 height 13
type input "a304418"
click at [131, 463] on button "submit" at bounding box center [126, 465] width 10 height 4
click at [60, 63] on link "Offsets" at bounding box center [45, 68] width 29 height 11
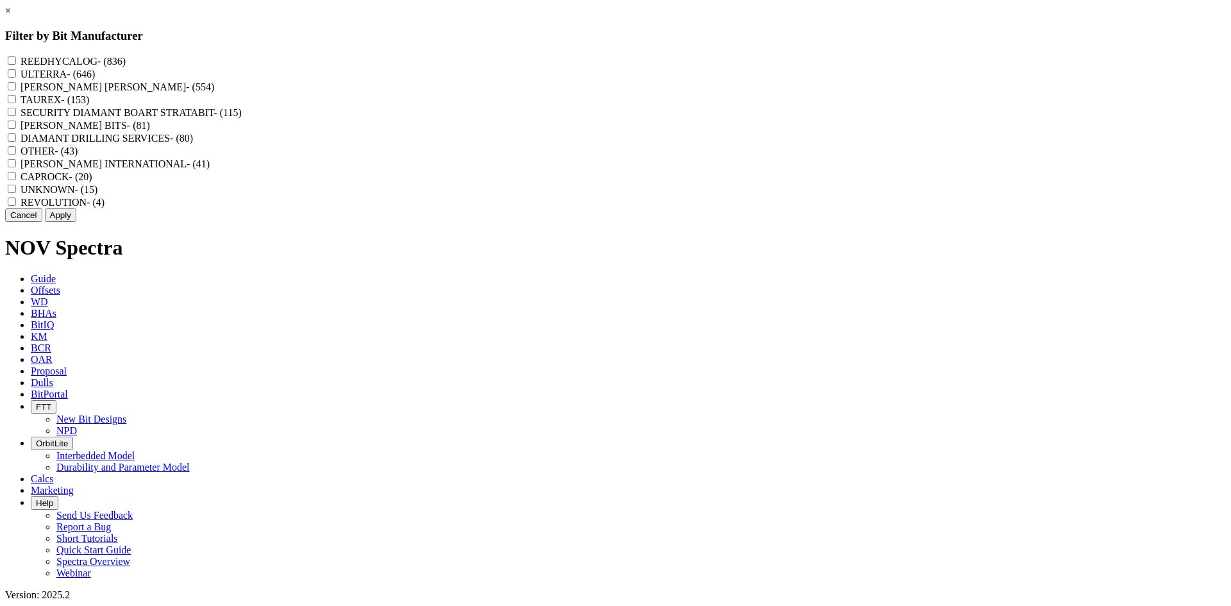
scroll to position [385, 0]
click at [126, 61] on span "- (836)" at bounding box center [111, 61] width 28 height 11
click at [16, 61] on input "REEDHYCALOG - (836)" at bounding box center [12, 60] width 8 height 8
checkbox input "true"
click at [76, 222] on button "Apply" at bounding box center [60, 214] width 31 height 13
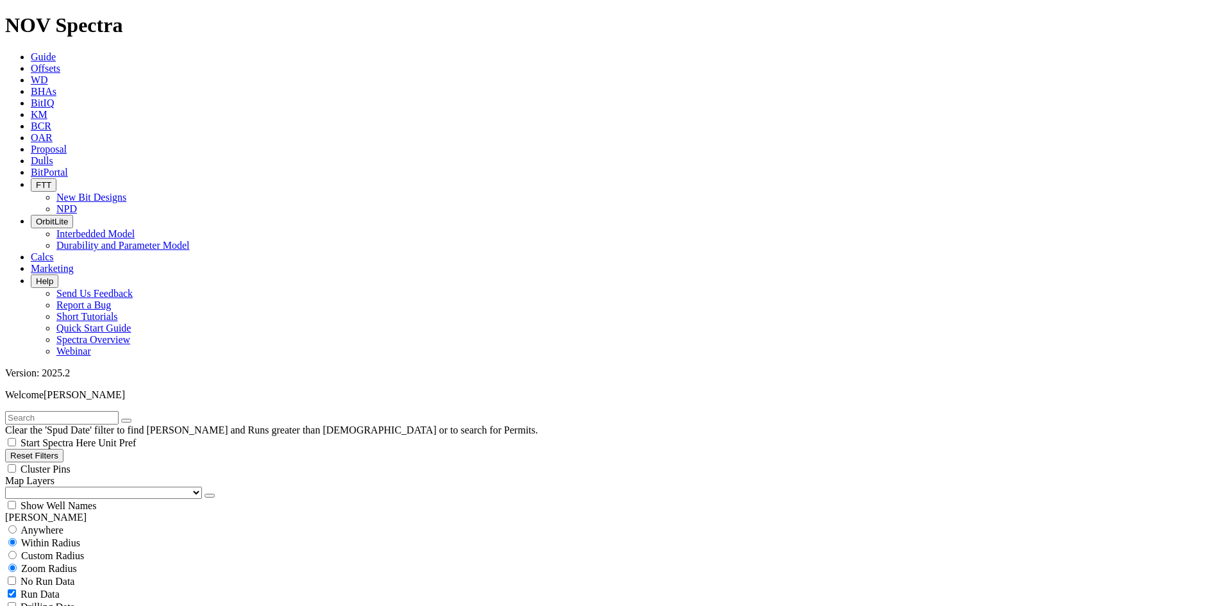
scroll to position [71874, 0]
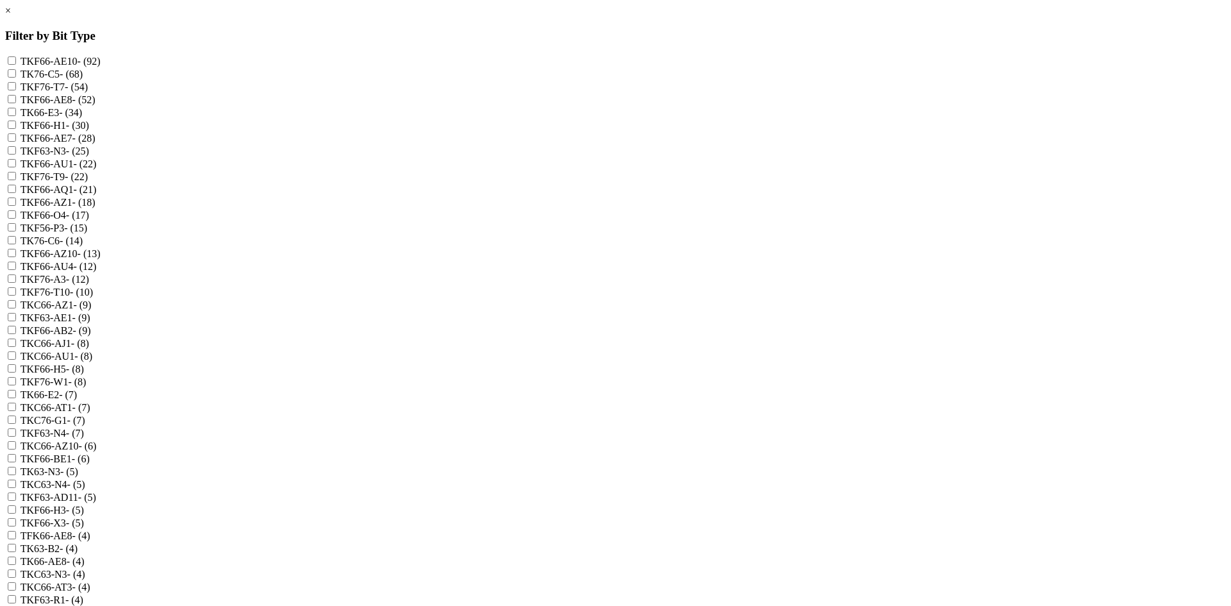
click at [11, 16] on link "×" at bounding box center [8, 10] width 6 height 11
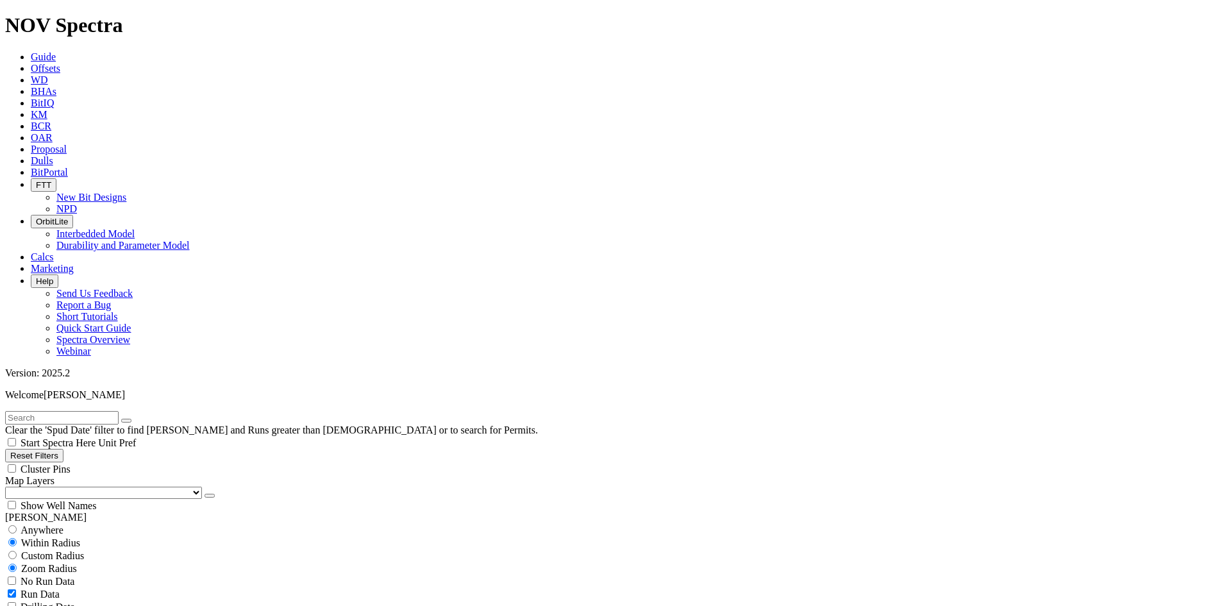
select select "? number:7.875 ?"
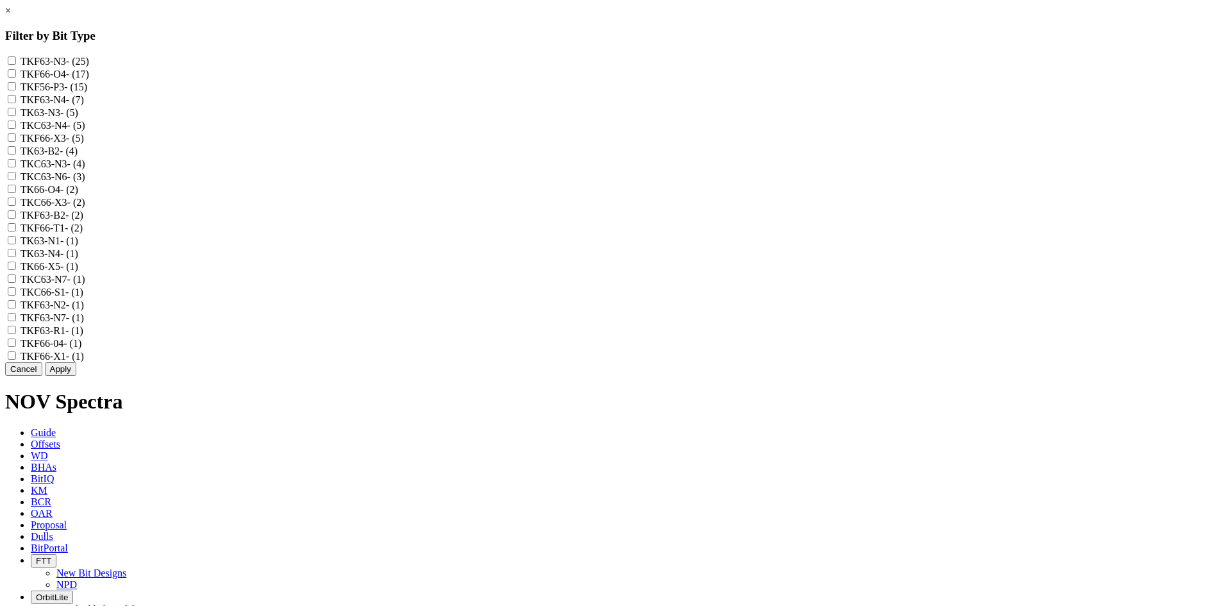
click at [84, 323] on label "TKF63-N7 - (1)" at bounding box center [52, 317] width 63 height 11
click at [16, 321] on input "TKF63-N7 - (1)" at bounding box center [12, 317] width 8 height 8
checkbox input "true"
click at [85, 285] on label "TKC63-N7 - (1)" at bounding box center [53, 279] width 65 height 11
click at [16, 283] on input "TKC63-N7 - (1)" at bounding box center [12, 278] width 8 height 8
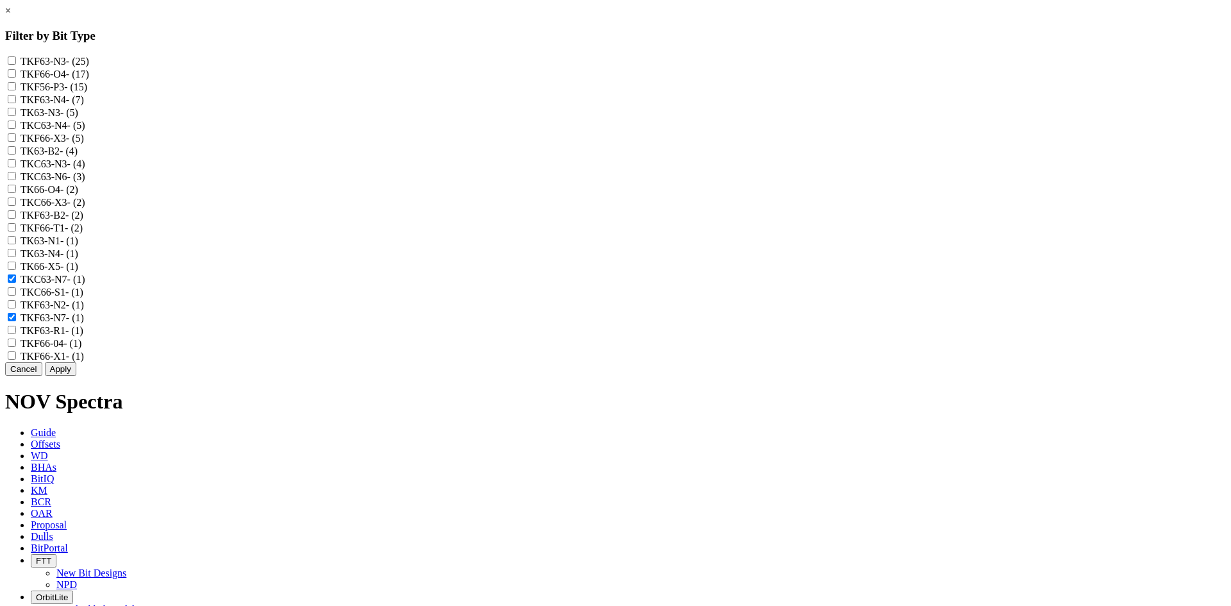
click at [16, 283] on input "TKC63-N7 - (1)" at bounding box center [12, 278] width 8 height 8
checkbox input "false"
click at [16, 321] on input "TKF63-N7 - (1)" at bounding box center [12, 317] width 8 height 8
checkbox input "true"
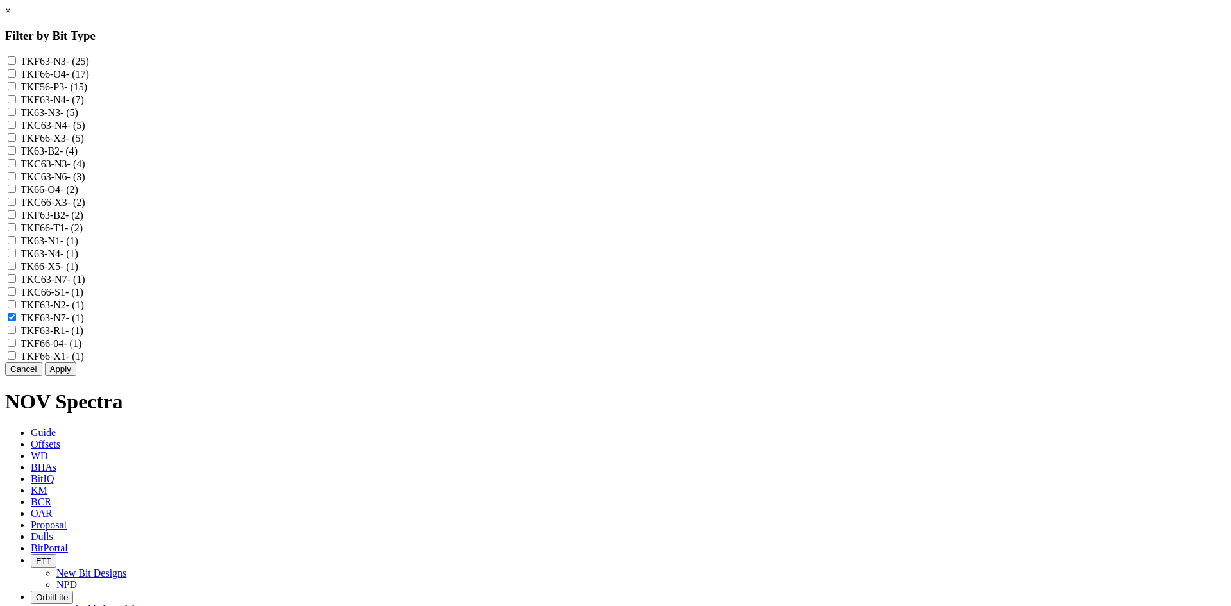
click at [16, 283] on input "TKC63-N7 - (1)" at bounding box center [12, 278] width 8 height 8
checkbox input "true"
click at [76, 376] on button "Apply" at bounding box center [60, 368] width 31 height 13
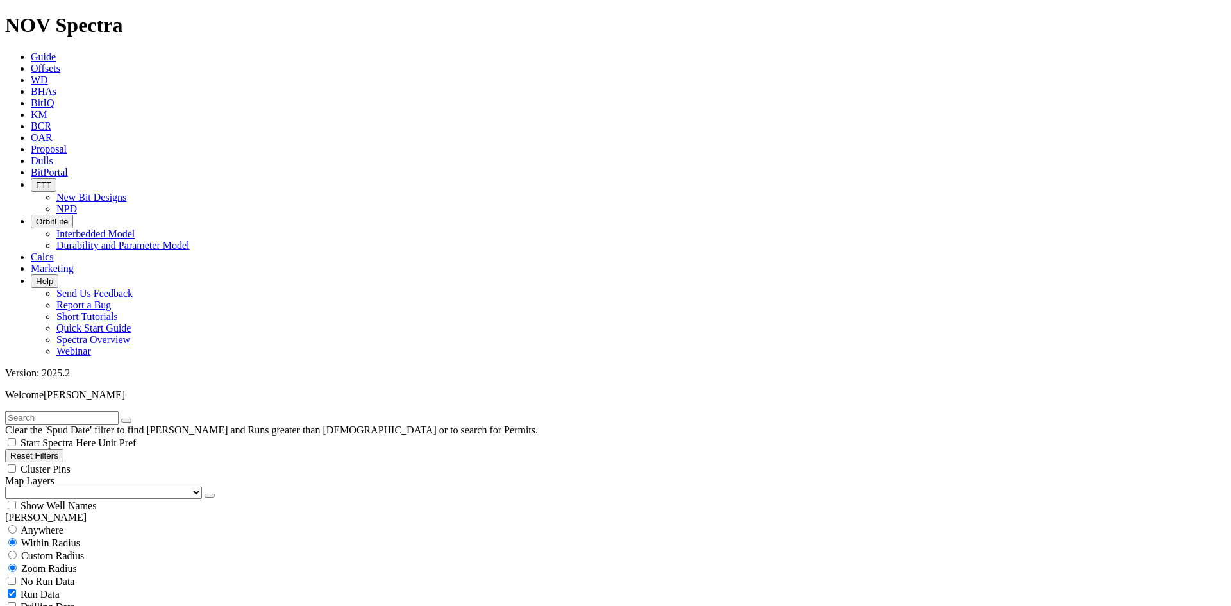
scroll to position [8137, 0]
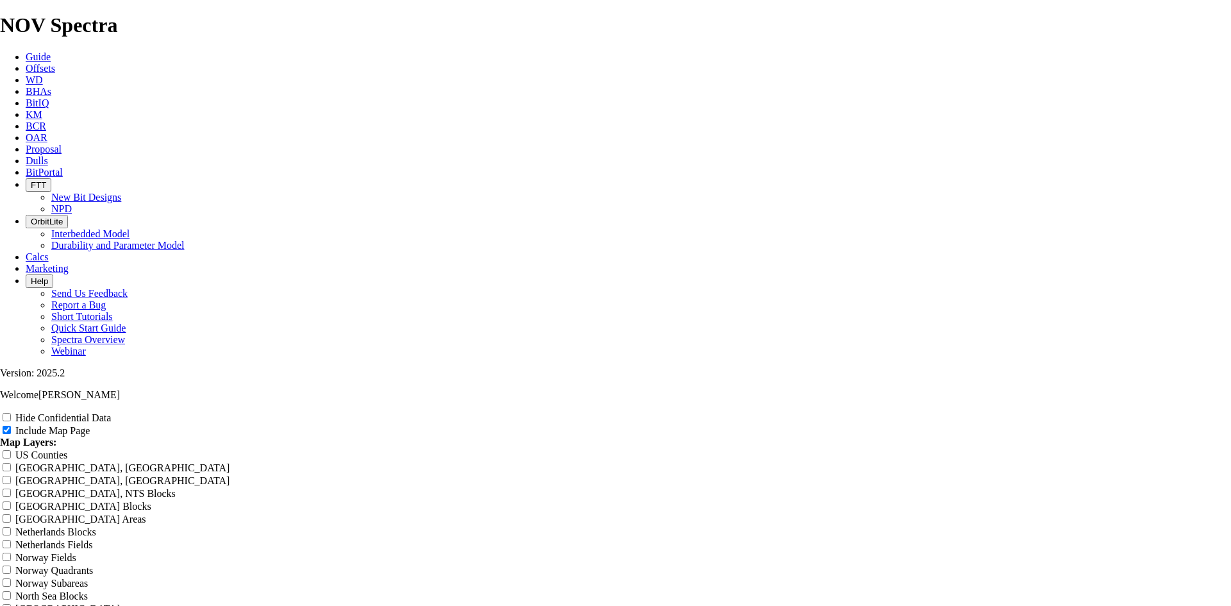
click at [11, 413] on input "Hide Confidential Data" at bounding box center [7, 417] width 8 height 8
checkbox input "false"
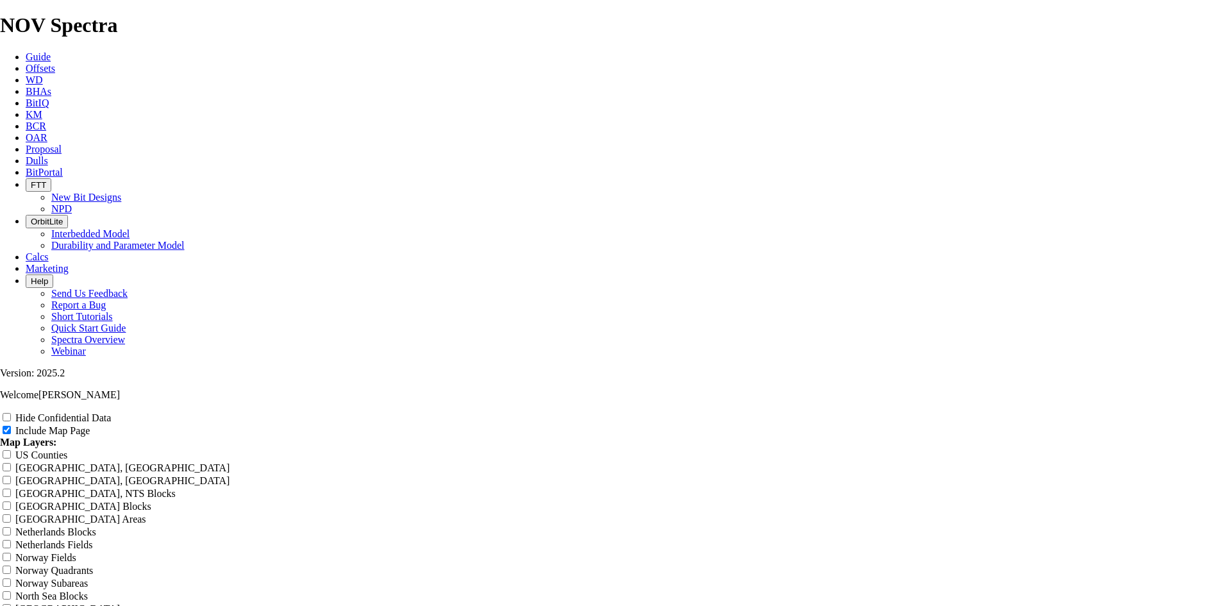
radio input "true"
click at [11, 413] on input "Hide Confidential Data" at bounding box center [7, 417] width 8 height 8
checkbox input "true"
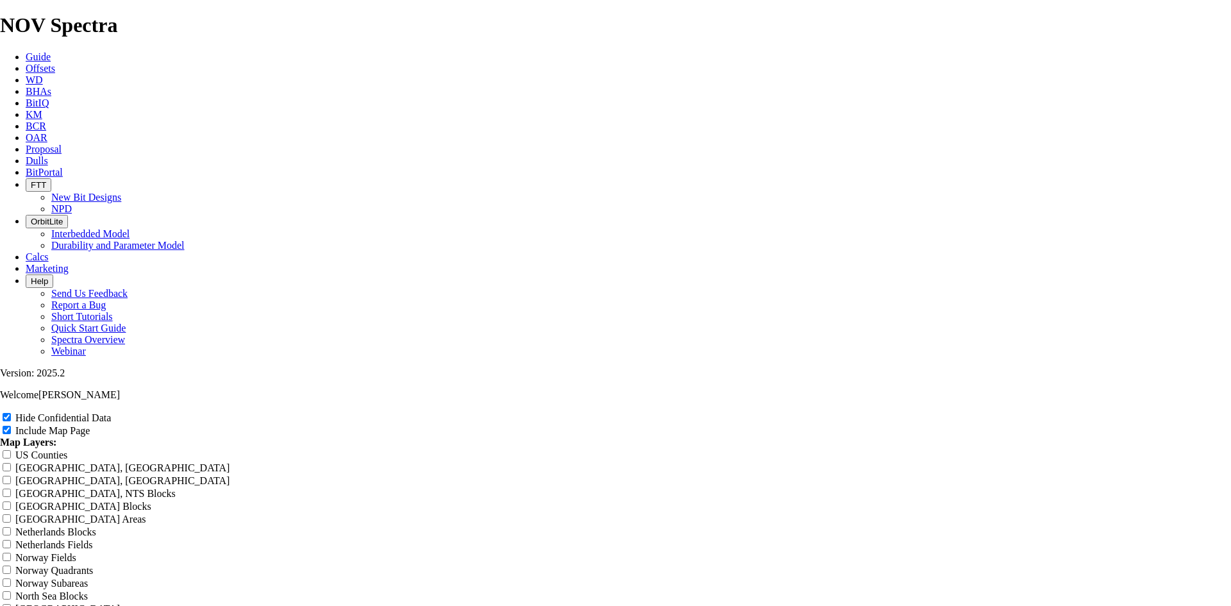
scroll to position [0, 0]
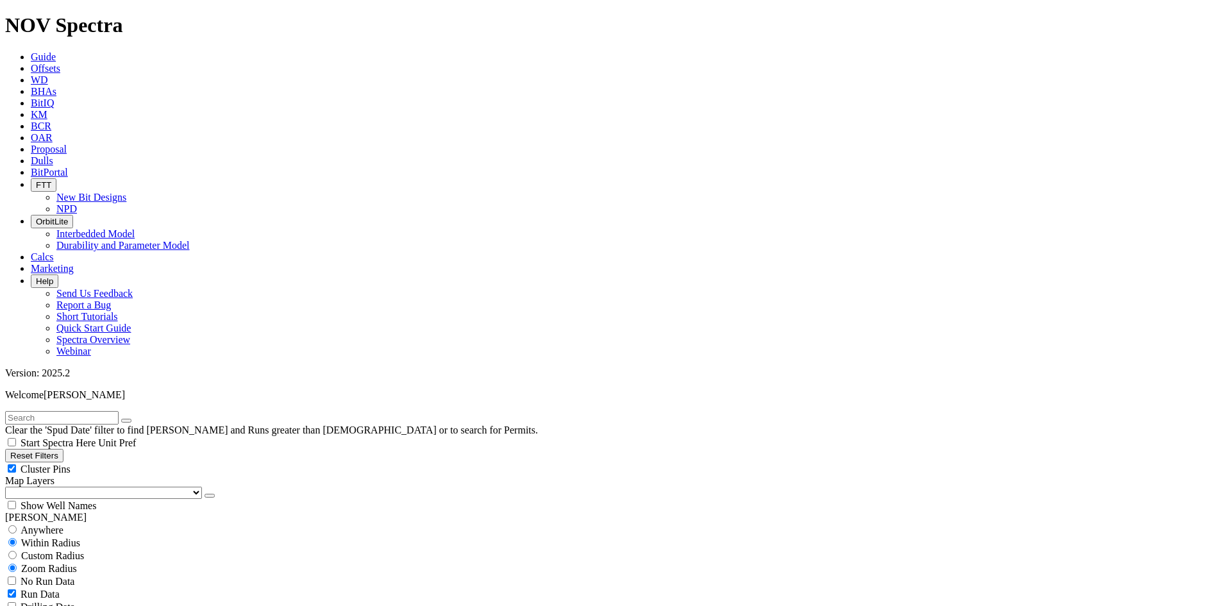
click at [210, 495] on icon "button" at bounding box center [210, 495] width 0 height 0
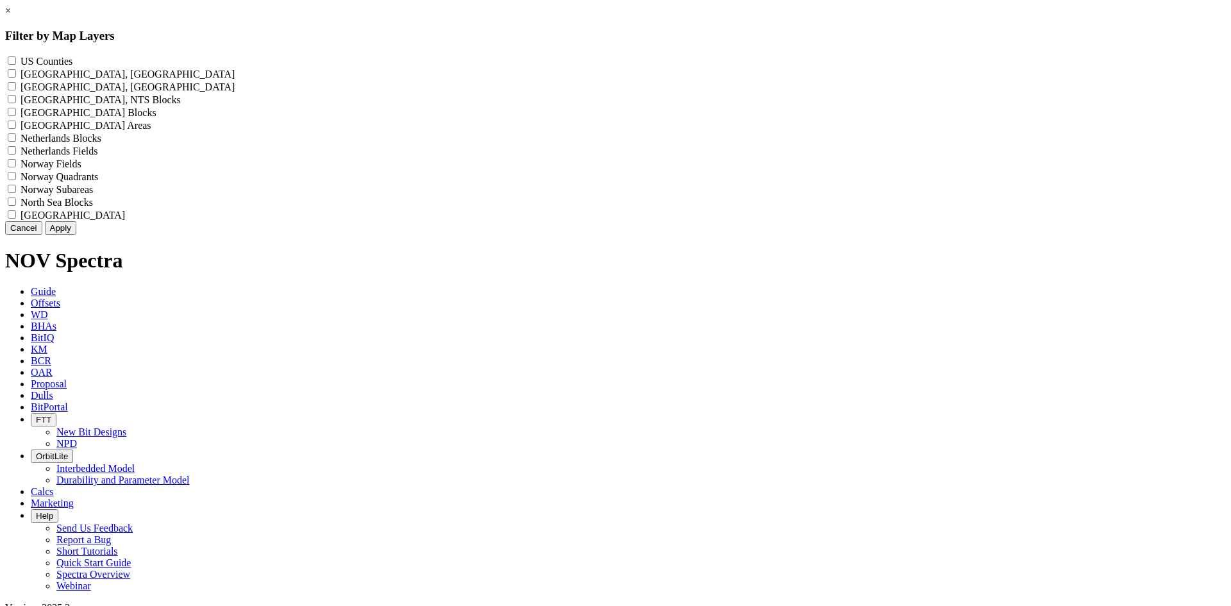
click at [72, 62] on label "US Counties - ()" at bounding box center [47, 61] width 52 height 11
click at [16, 62] on Counties "US Counties - ()" at bounding box center [12, 60] width 8 height 8
checkbox Counties "true"
click at [76, 235] on button "Apply" at bounding box center [60, 227] width 31 height 13
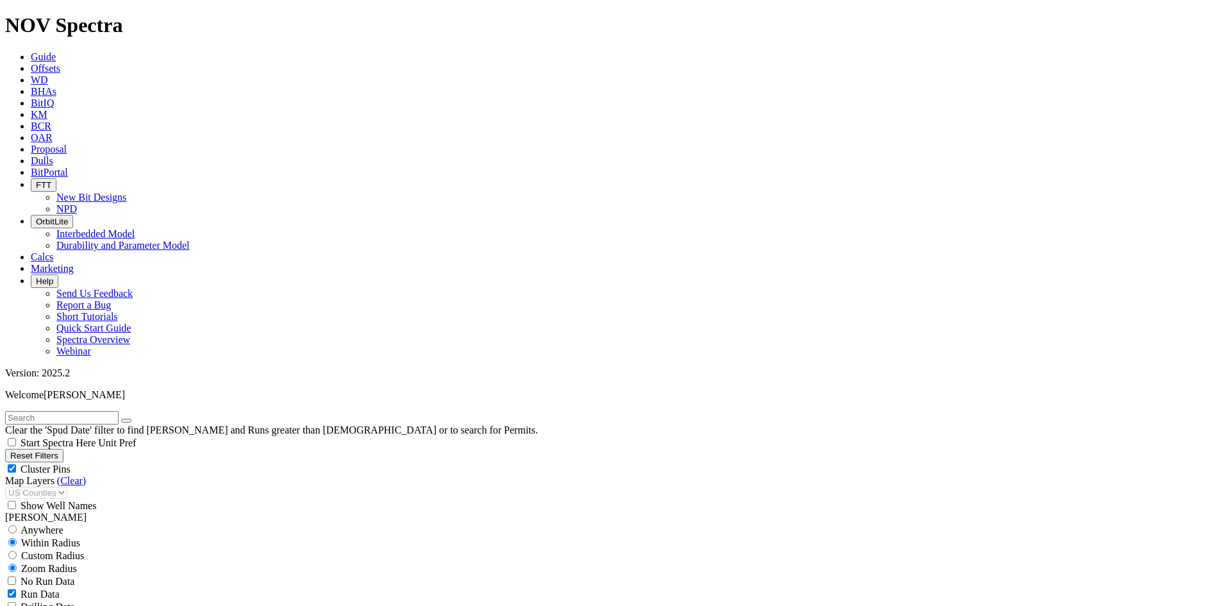
click at [70, 463] on span "Cluster Pins" at bounding box center [46, 468] width 50 height 11
checkbox input "false"
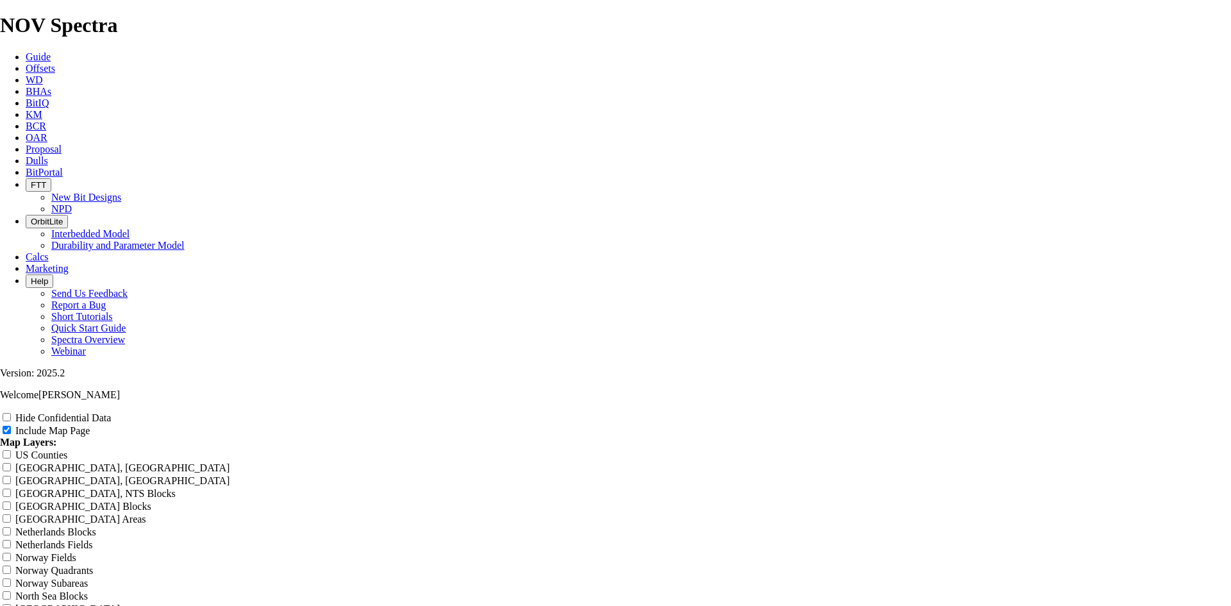
click at [111, 412] on label "Hide Confidential Data" at bounding box center [62, 417] width 95 height 11
click at [11, 413] on input "Hide Confidential Data" at bounding box center [7, 417] width 8 height 8
checkbox input "true"
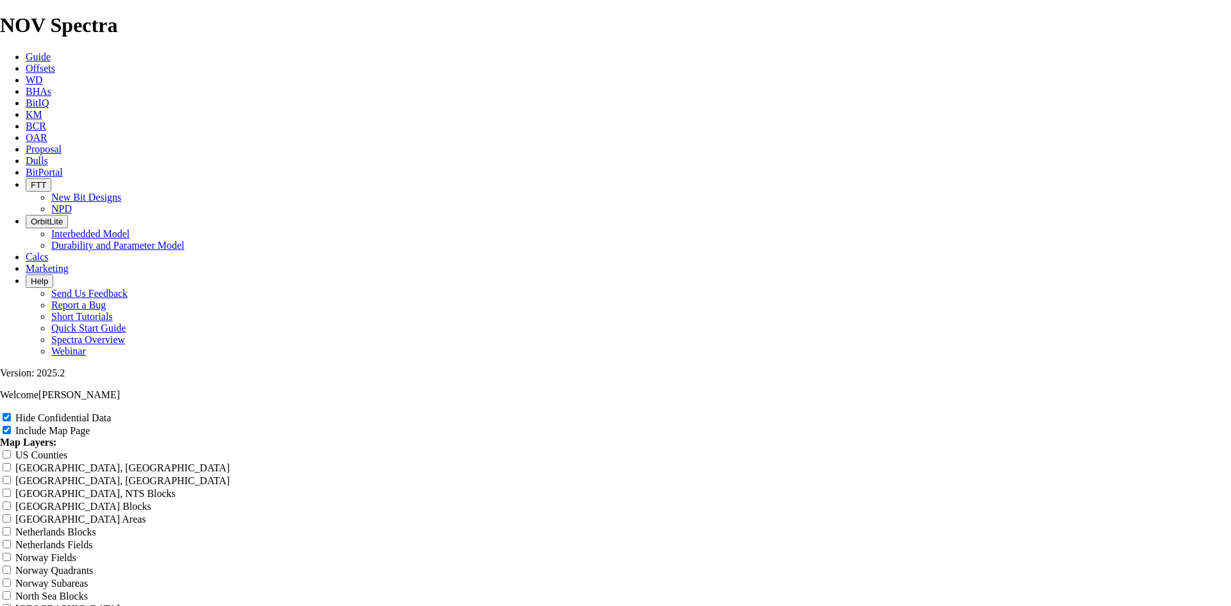
radio input "true"
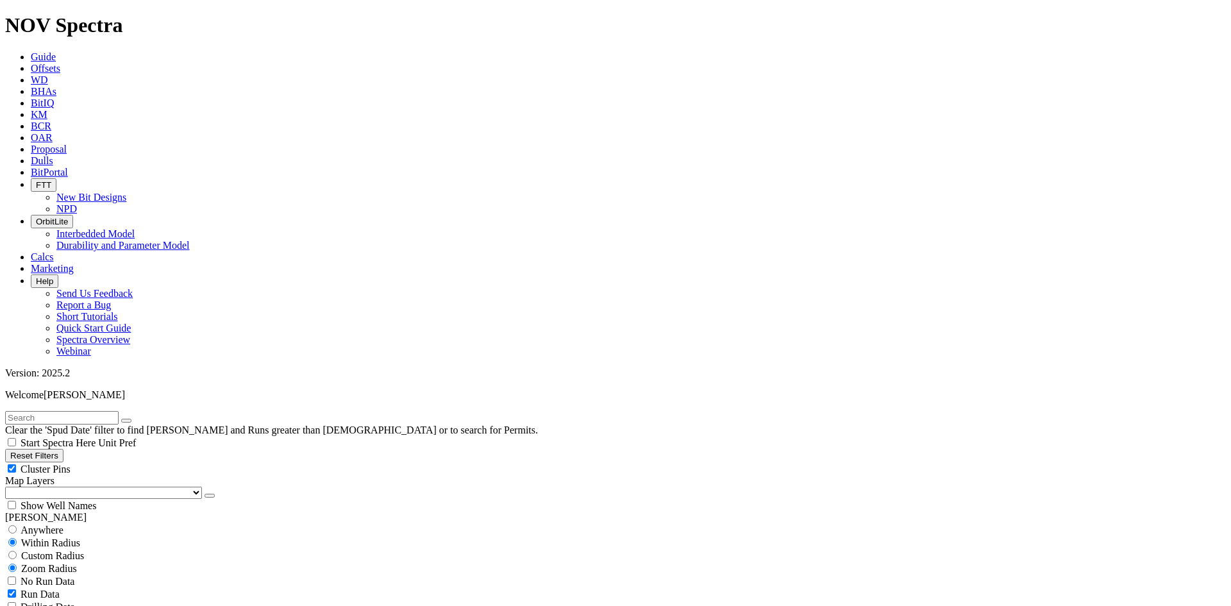
type input "[DATE]"
click at [204, 493] on button "button" at bounding box center [209, 495] width 10 height 4
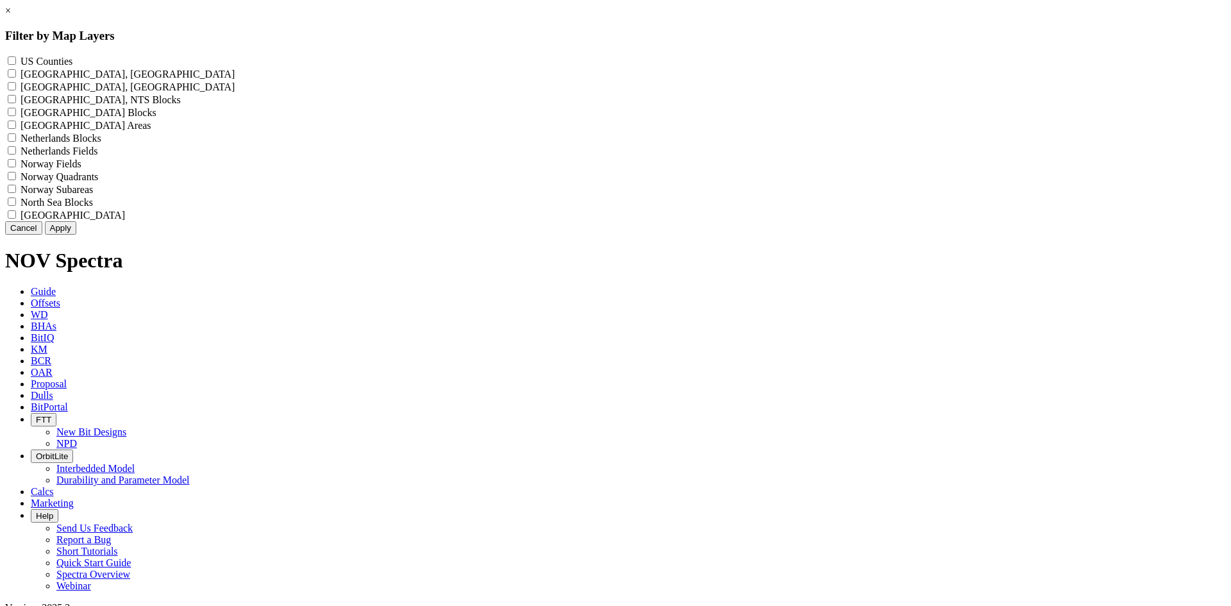
click at [72, 56] on label "US Counties - ()" at bounding box center [47, 61] width 52 height 11
click at [16, 56] on Counties "US Counties - ()" at bounding box center [12, 60] width 8 height 8
checkbox Counties "true"
click at [76, 235] on button "Apply" at bounding box center [60, 227] width 31 height 13
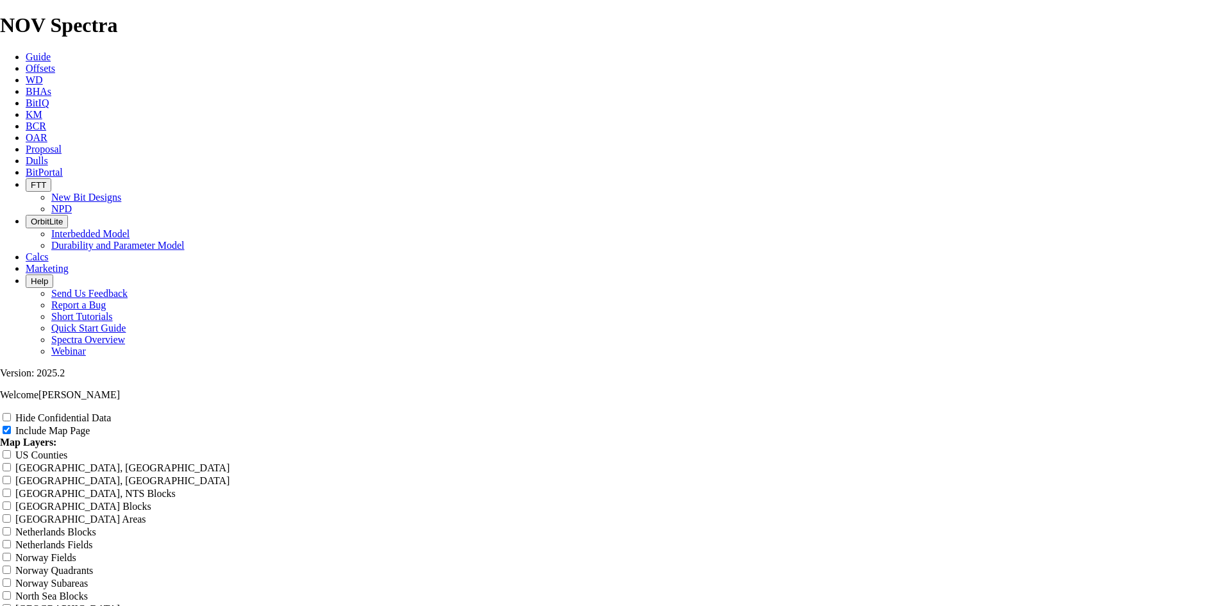
click at [111, 412] on label "Hide Confidential Data" at bounding box center [62, 417] width 95 height 11
click at [11, 413] on input "Hide Confidential Data" at bounding box center [7, 417] width 8 height 8
checkbox input "true"
